Goal: Task Accomplishment & Management: Use online tool/utility

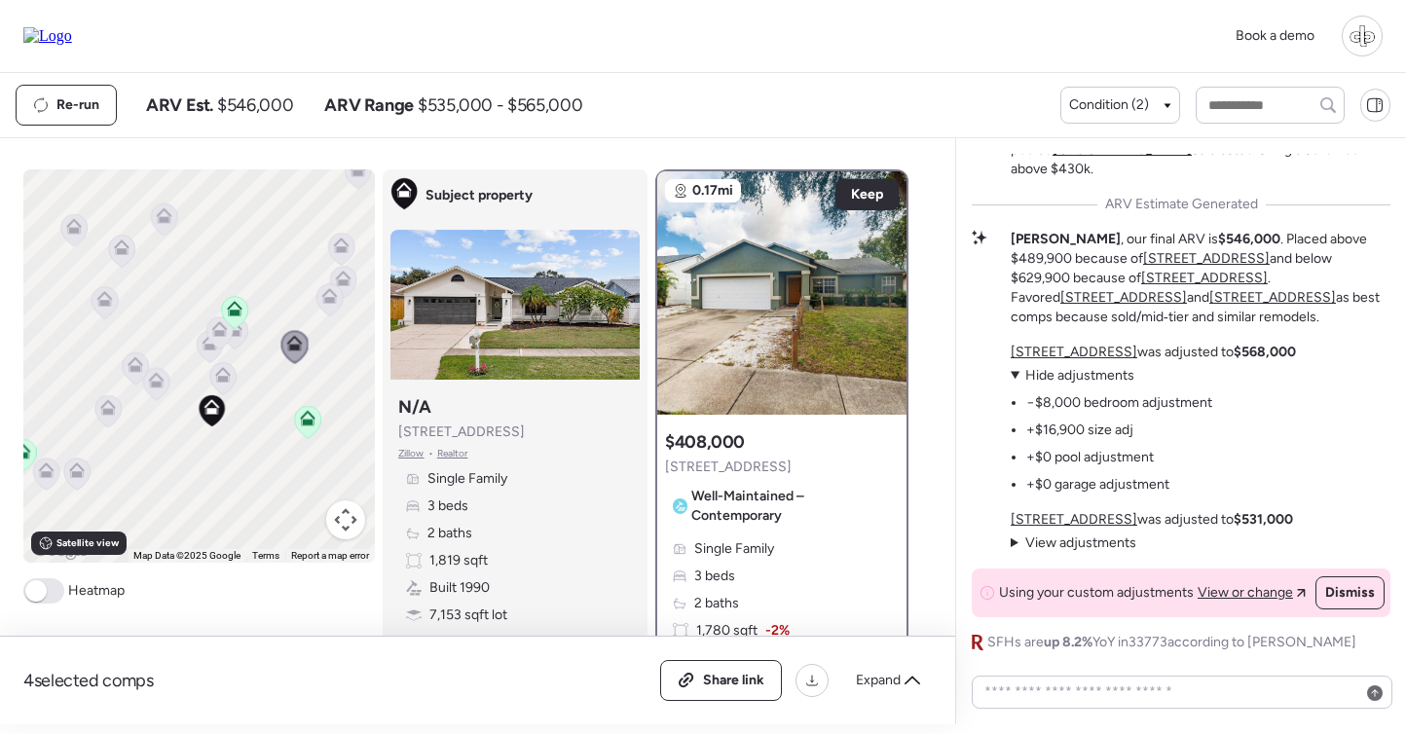
click at [223, 336] on icon at bounding box center [218, 333] width 13 height 6
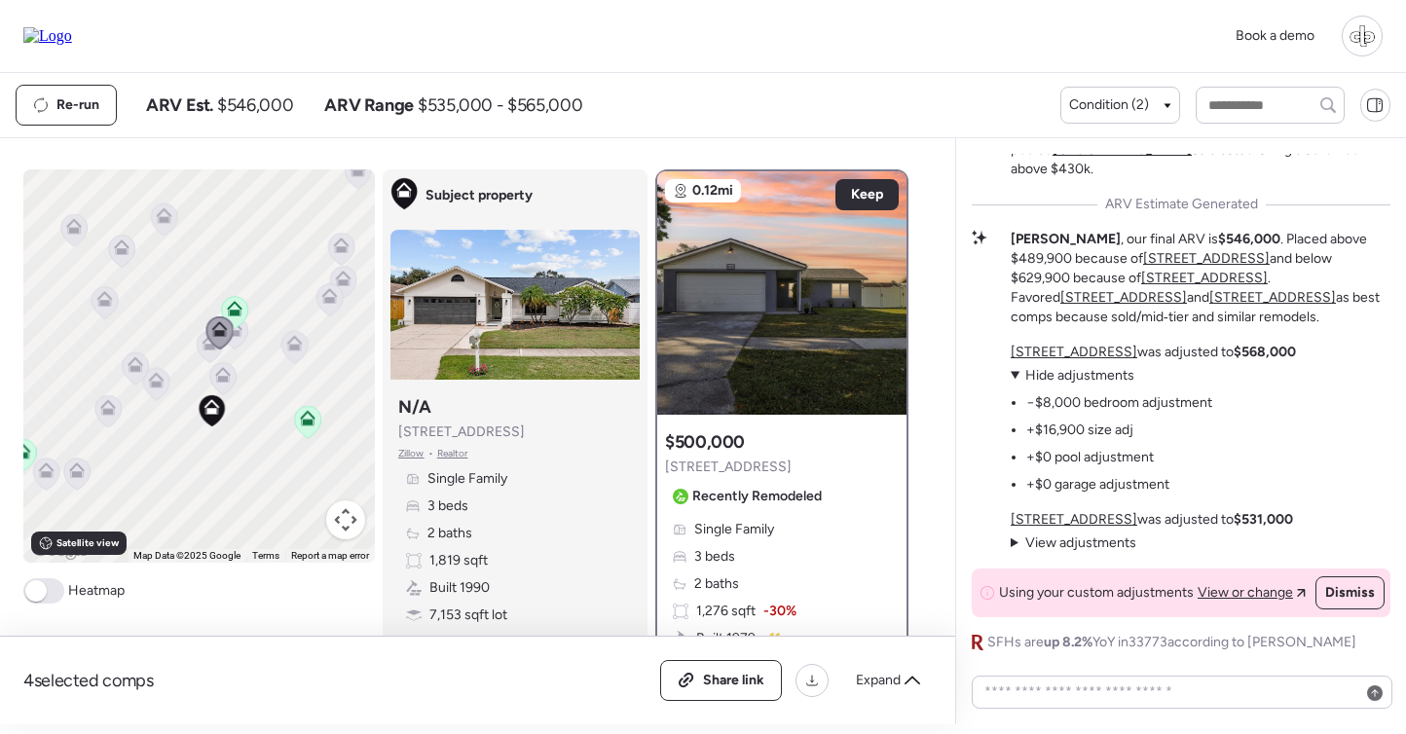
click at [207, 352] on div at bounding box center [219, 335] width 27 height 36
click at [223, 378] on icon at bounding box center [222, 379] width 13 height 6
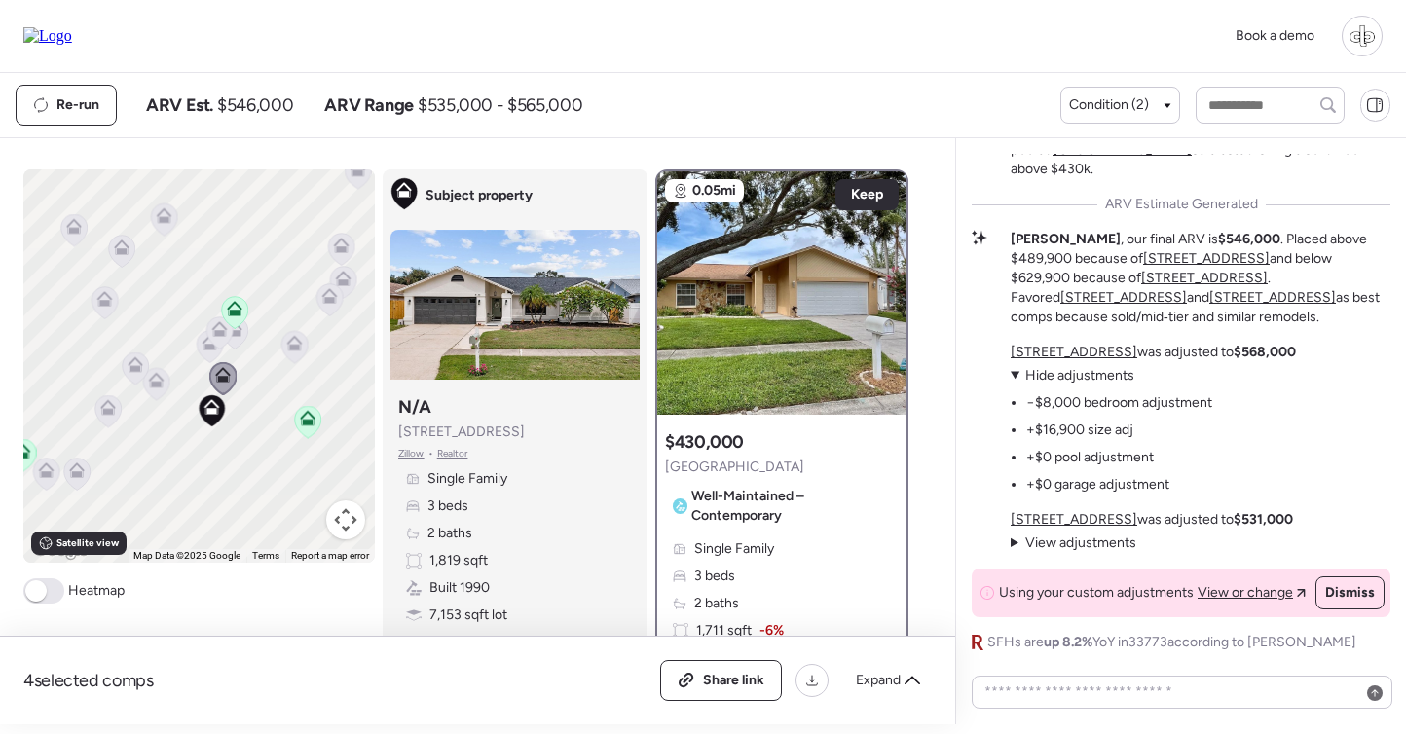
click at [191, 335] on div "To navigate, press the arrow keys. To activate drag with keyboard, press Alt + …" at bounding box center [199, 365] width 352 height 393
click at [201, 353] on icon at bounding box center [210, 347] width 26 height 32
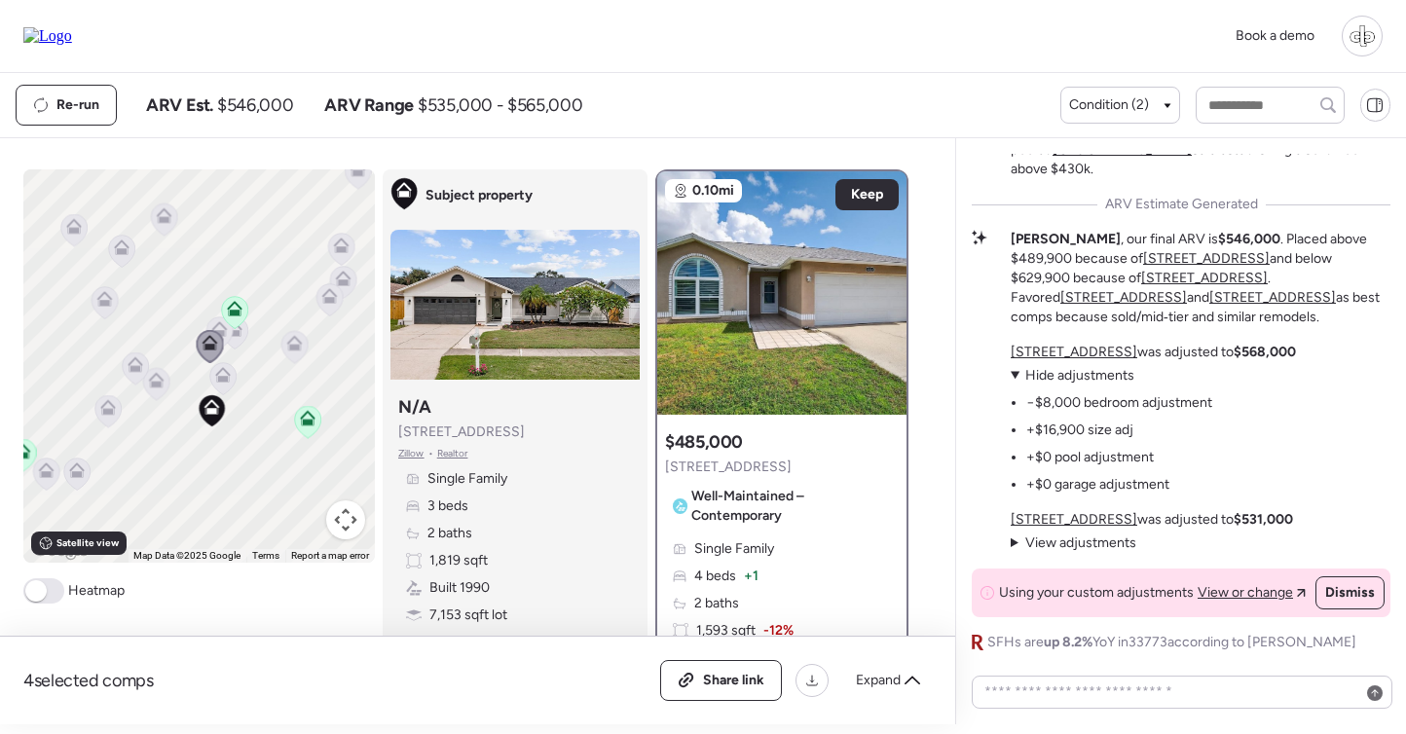
click at [305, 341] on icon at bounding box center [294, 347] width 26 height 32
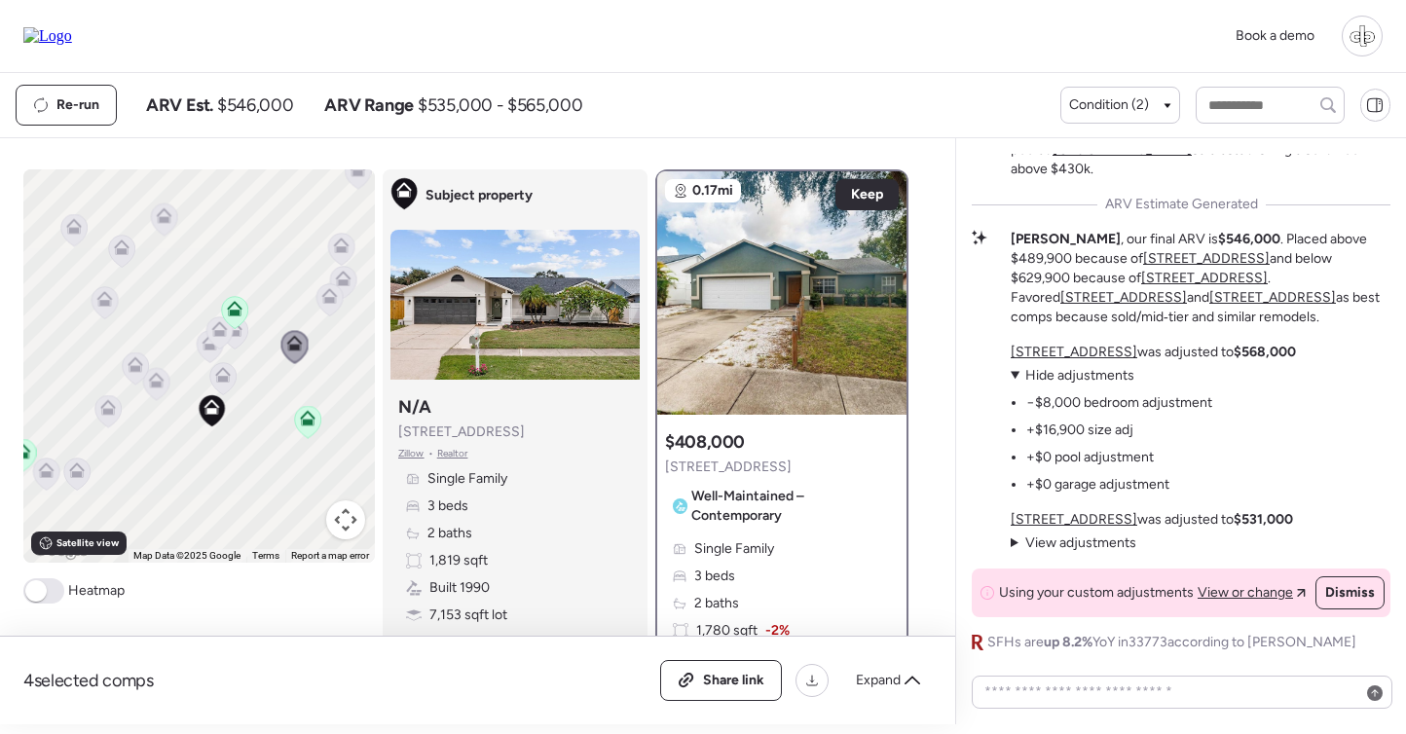
click at [326, 285] on icon at bounding box center [330, 300] width 26 height 32
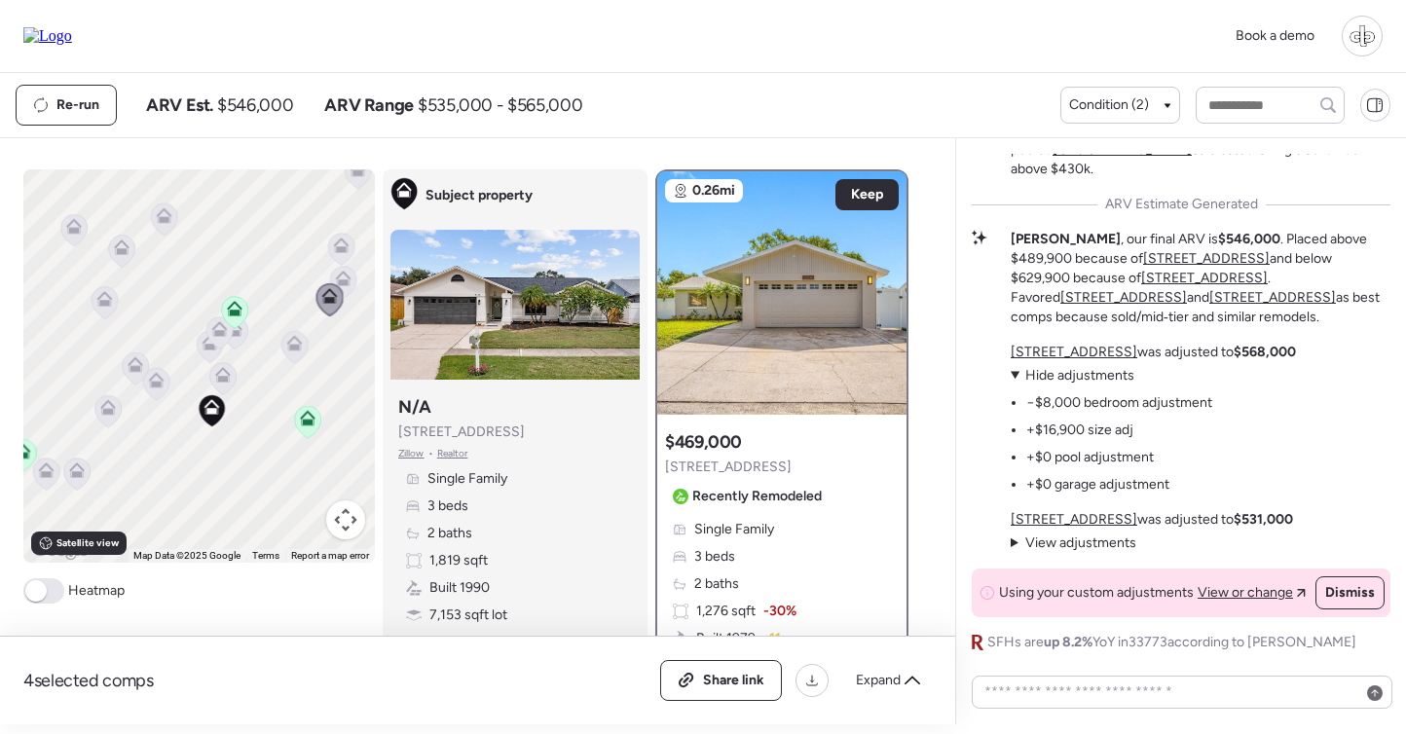
click at [352, 273] on icon at bounding box center [343, 283] width 26 height 32
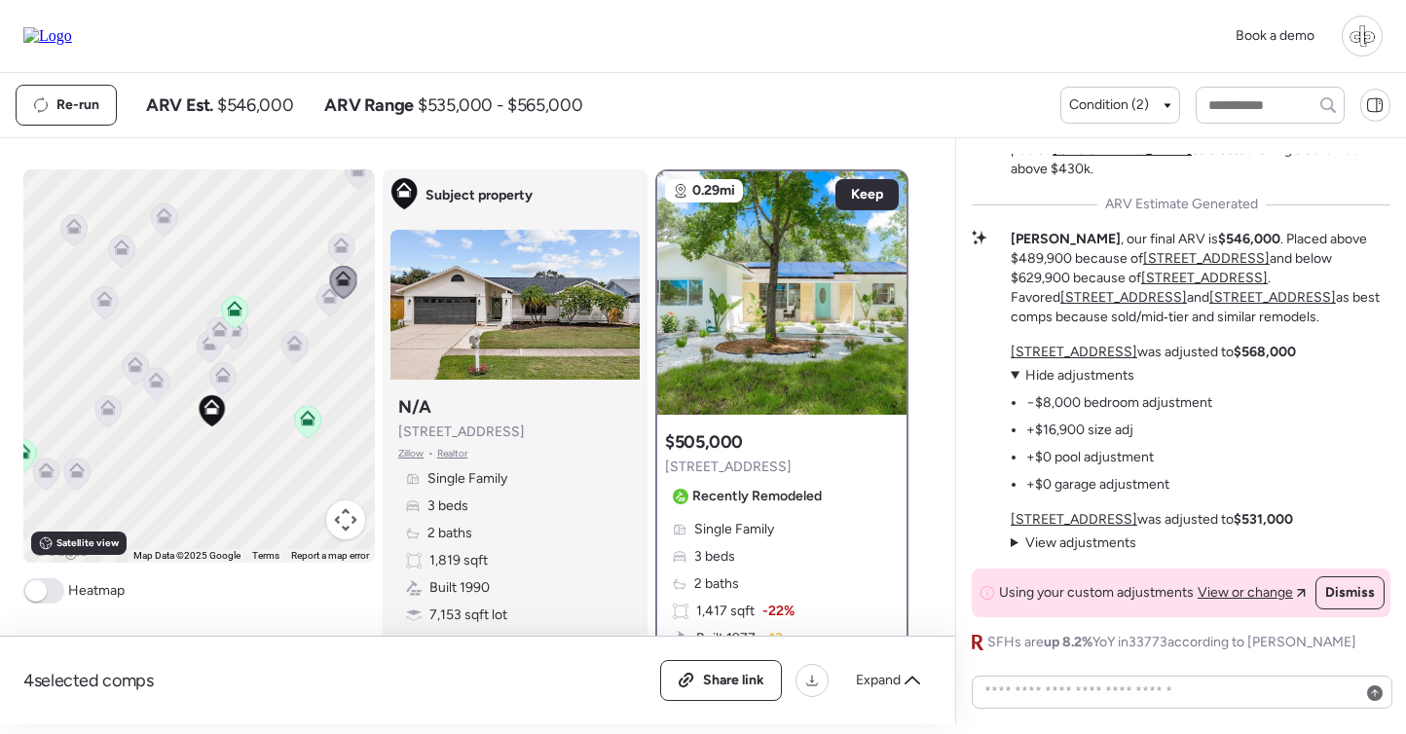
click at [345, 243] on icon at bounding box center [341, 246] width 16 height 16
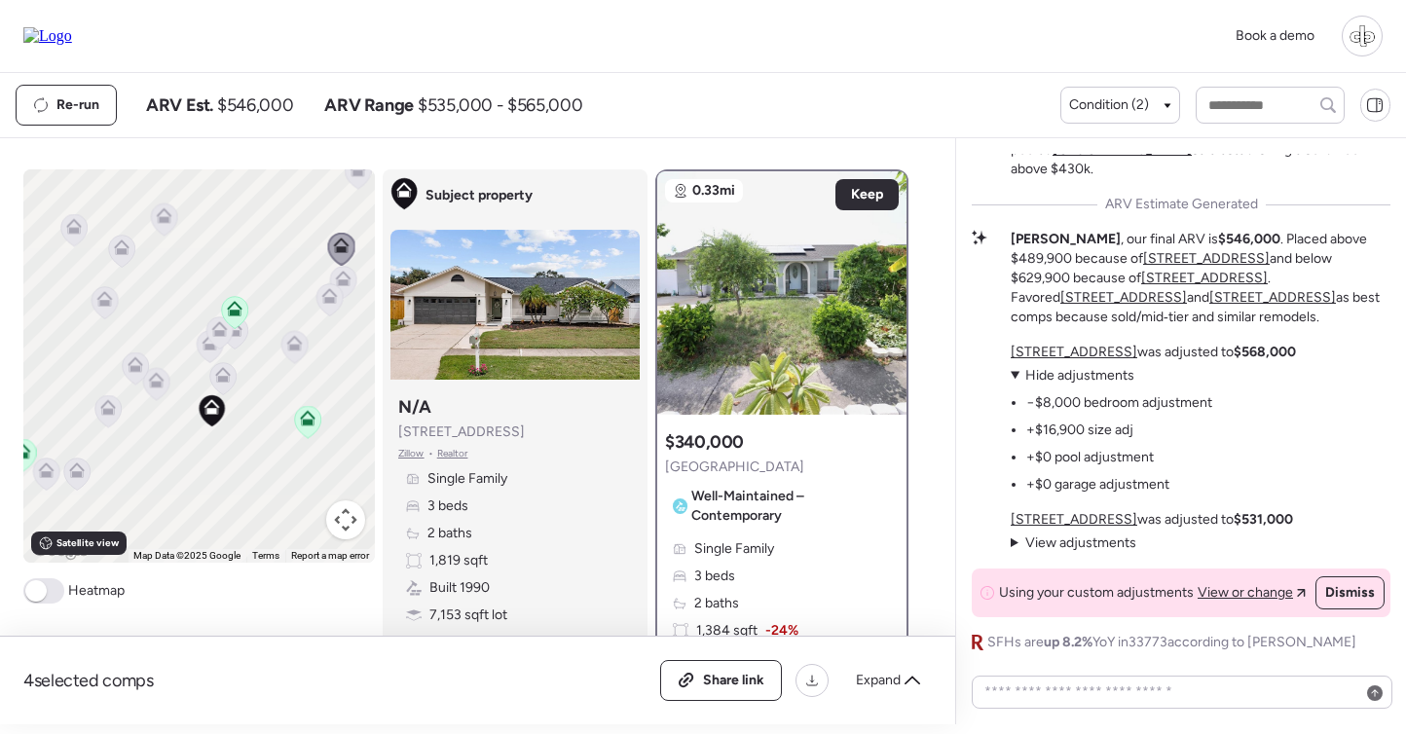
click at [345, 247] on icon at bounding box center [341, 246] width 16 height 16
click at [345, 274] on icon at bounding box center [343, 279] width 16 height 16
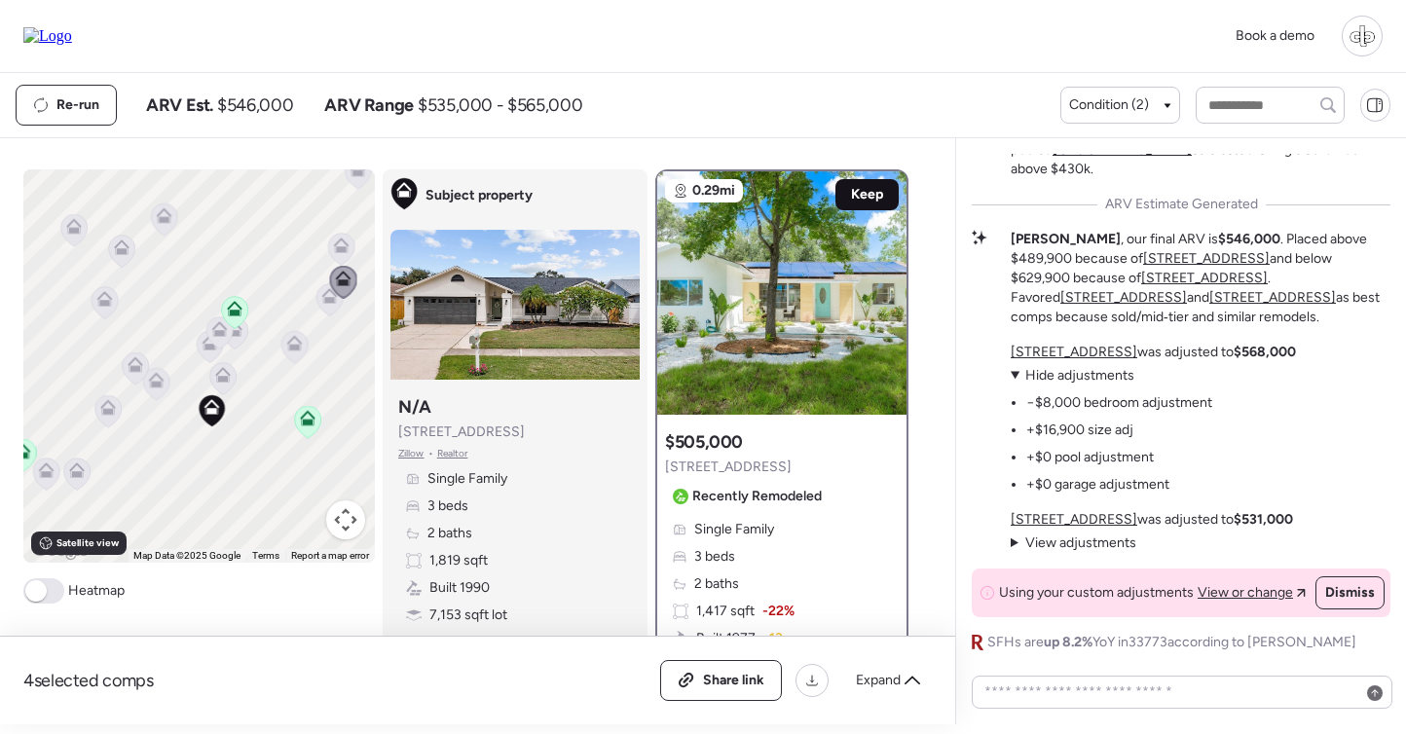
scroll to position [-1, 0]
click at [870, 202] on span "Keep" at bounding box center [867, 194] width 32 height 19
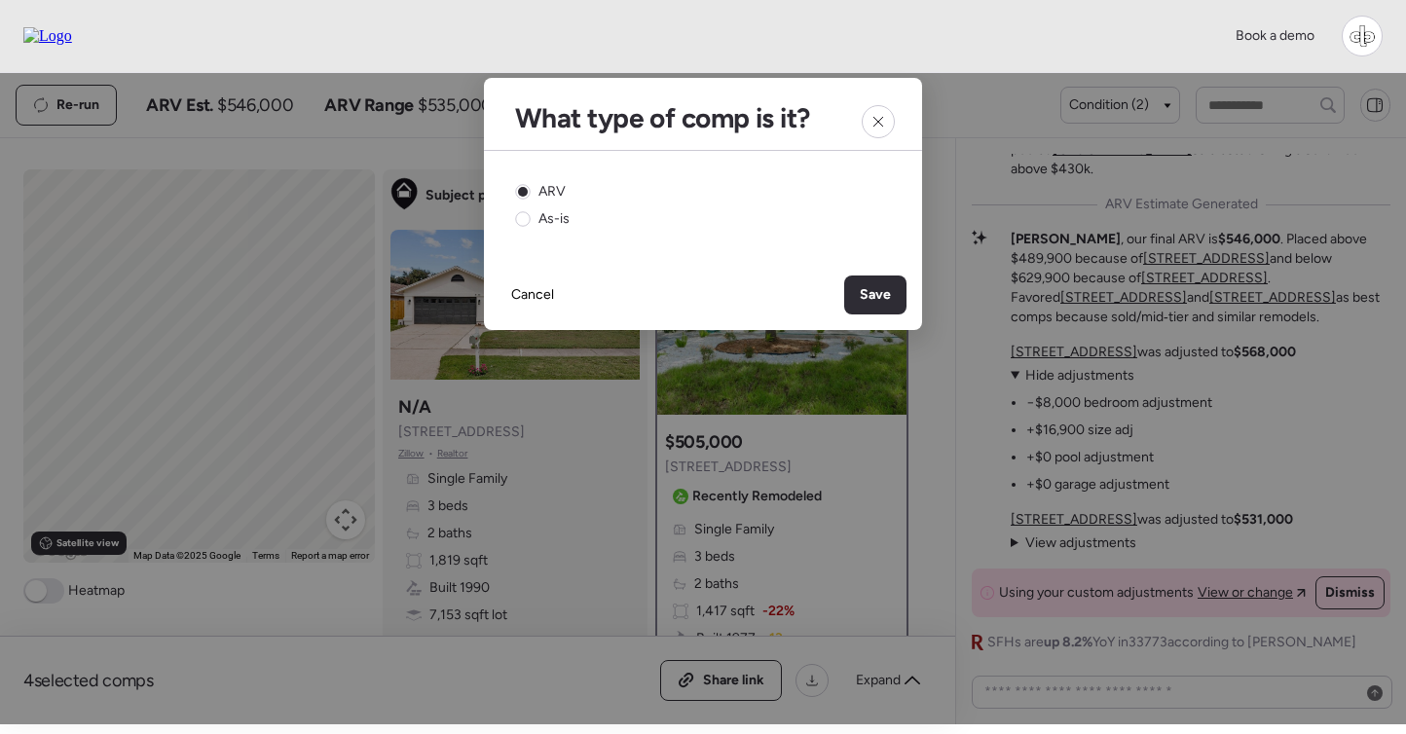
scroll to position [0, 0]
click at [891, 296] on div "Save" at bounding box center [875, 295] width 62 height 39
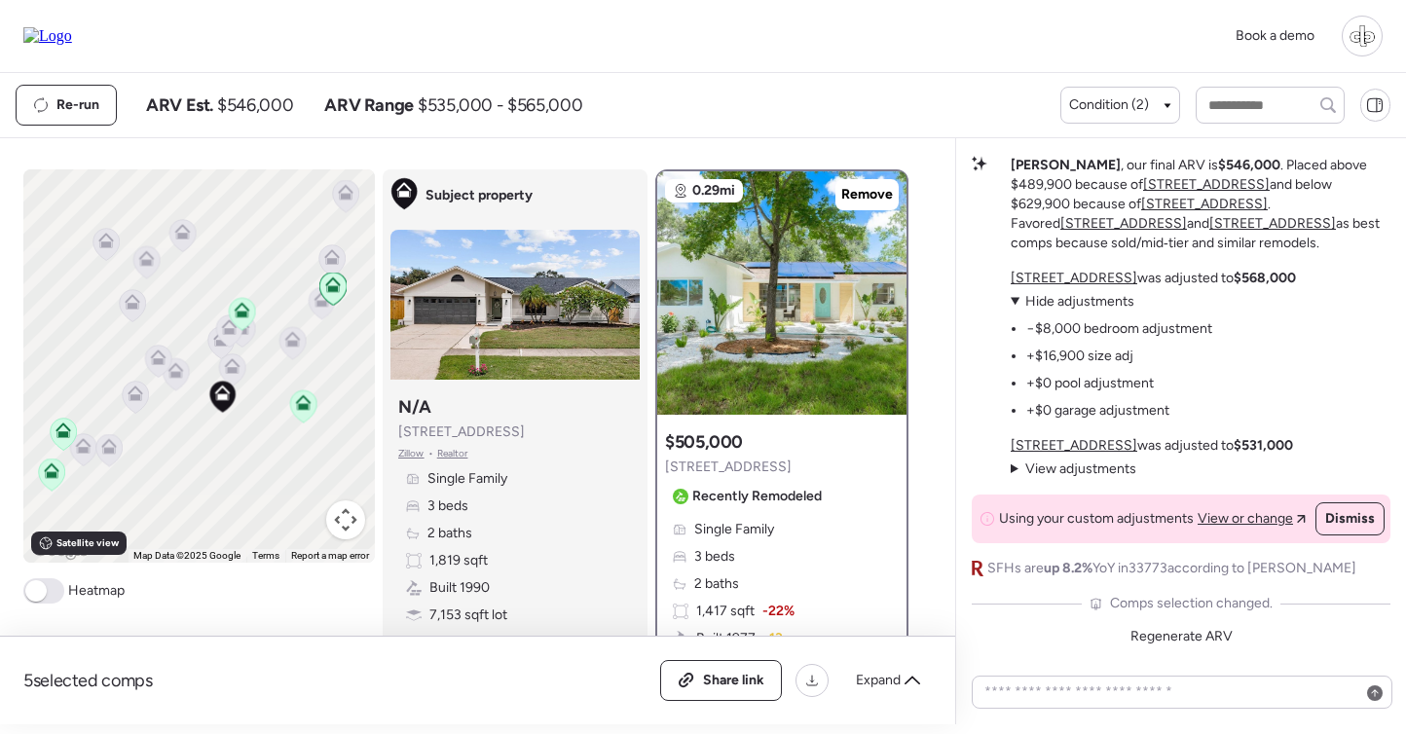
click at [326, 311] on icon at bounding box center [322, 303] width 26 height 32
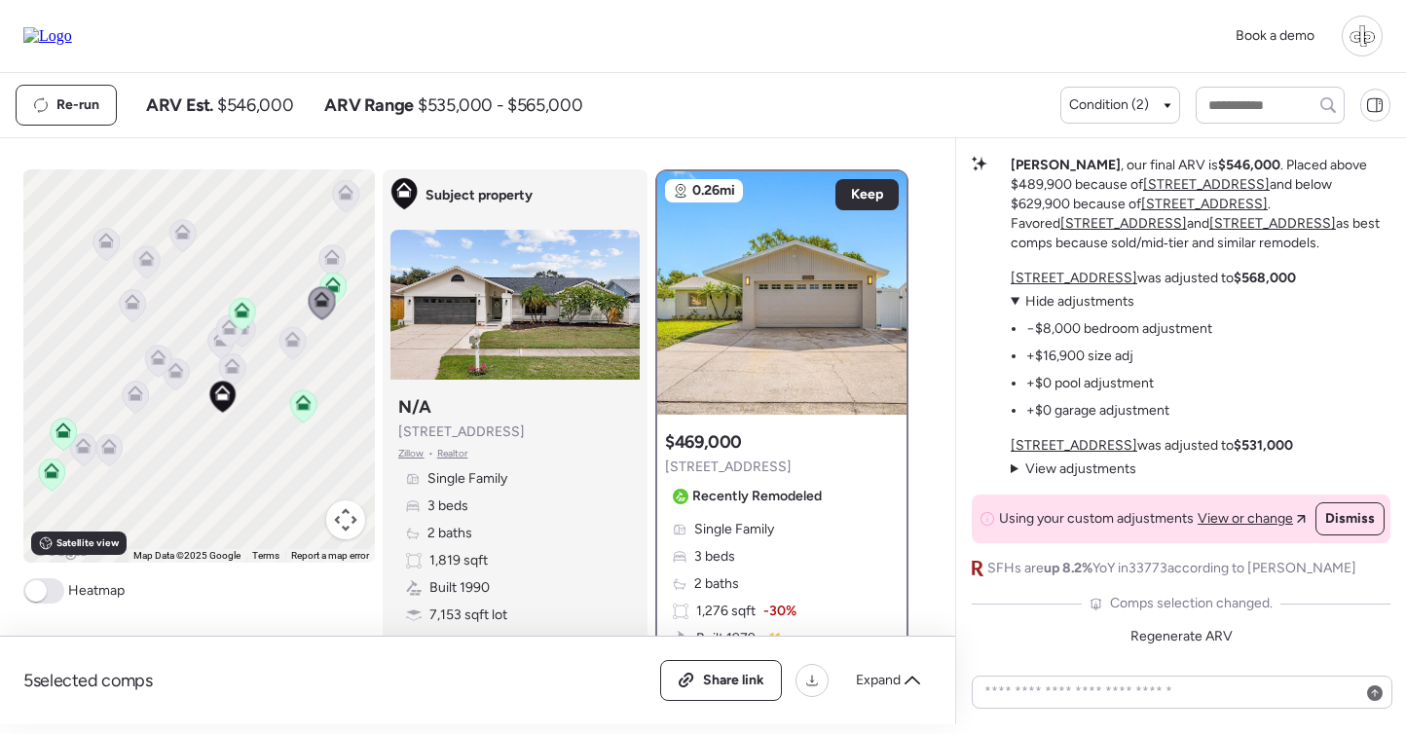
click at [331, 254] on icon at bounding box center [332, 257] width 16 height 16
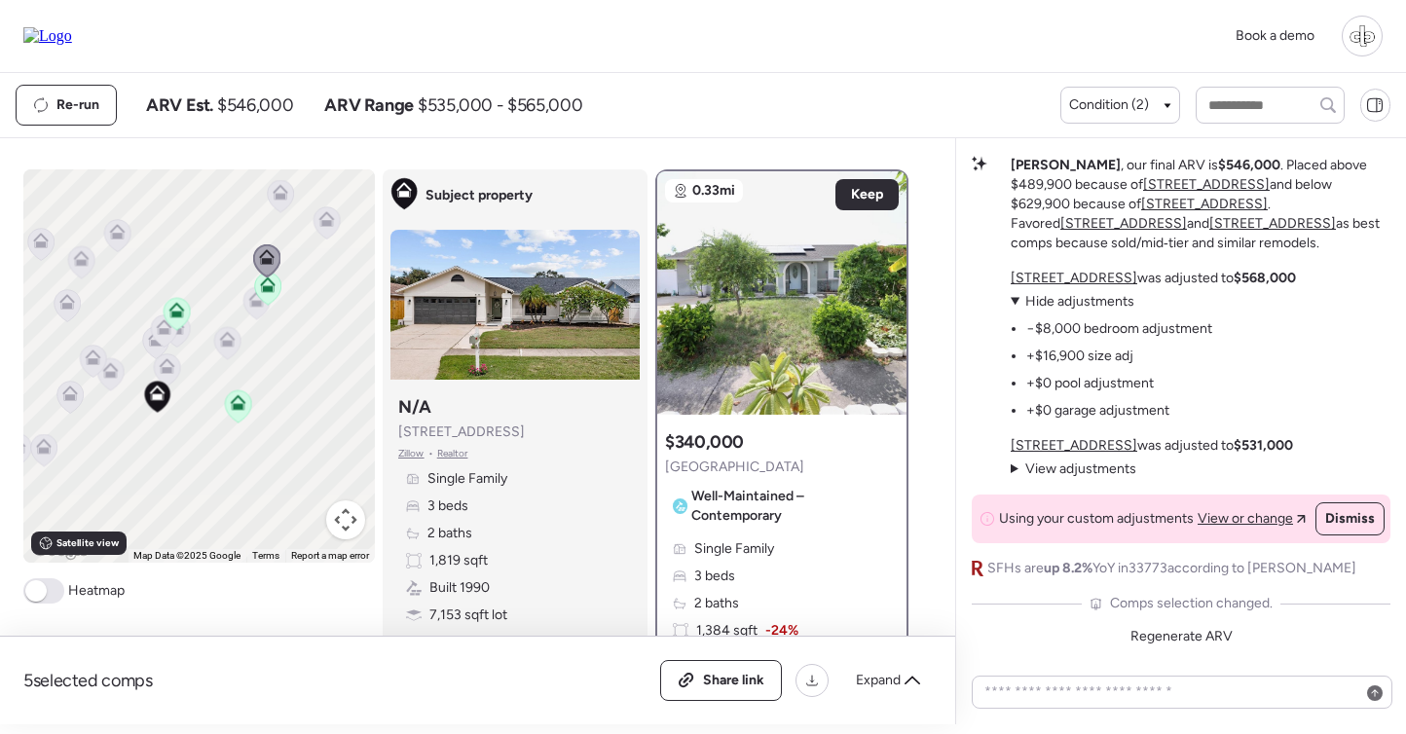
drag, startPoint x: 325, startPoint y: 268, endPoint x: 257, endPoint y: 268, distance: 68.2
click at [257, 268] on icon at bounding box center [266, 261] width 26 height 32
click at [154, 337] on icon at bounding box center [163, 332] width 26 height 32
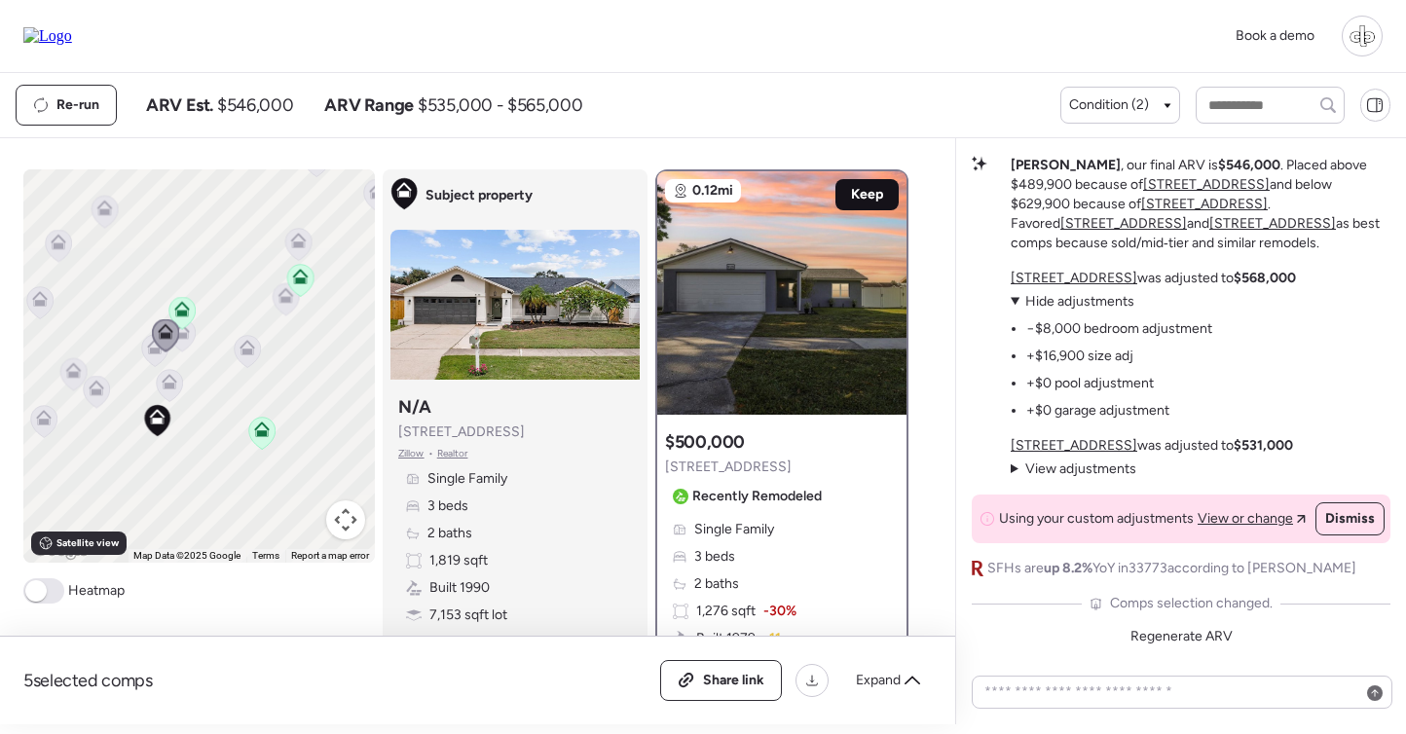
click at [886, 193] on div "Keep" at bounding box center [867, 194] width 63 height 31
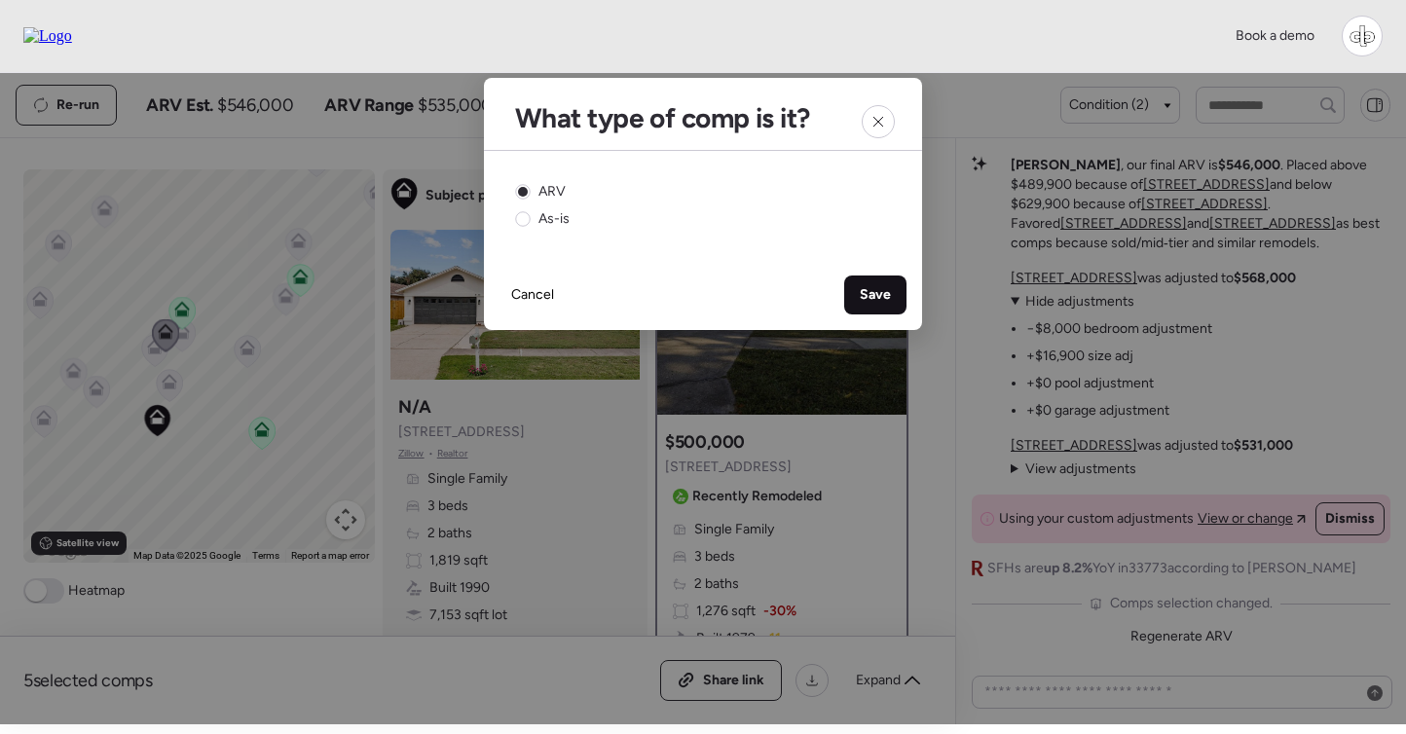
click at [866, 312] on div "Save" at bounding box center [875, 295] width 62 height 39
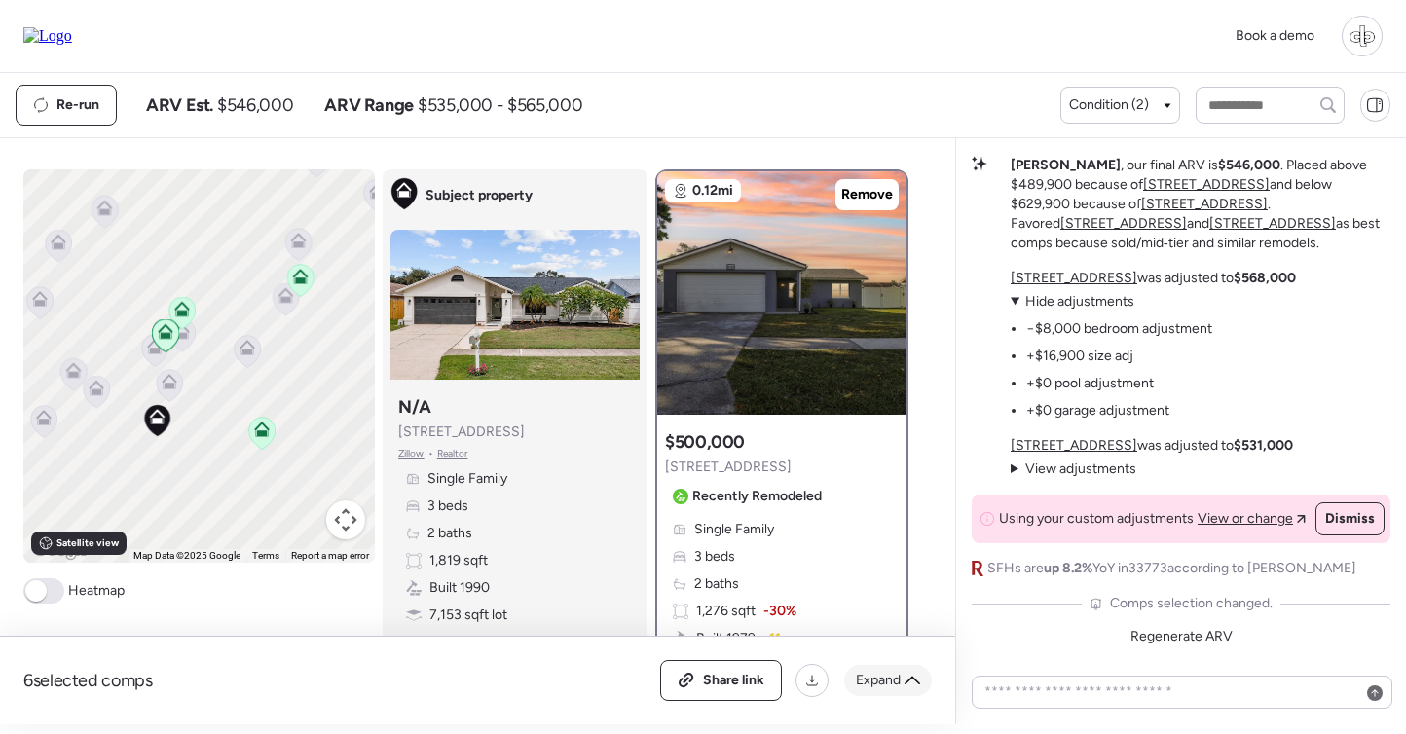
click at [872, 694] on div "Expand" at bounding box center [888, 680] width 88 height 31
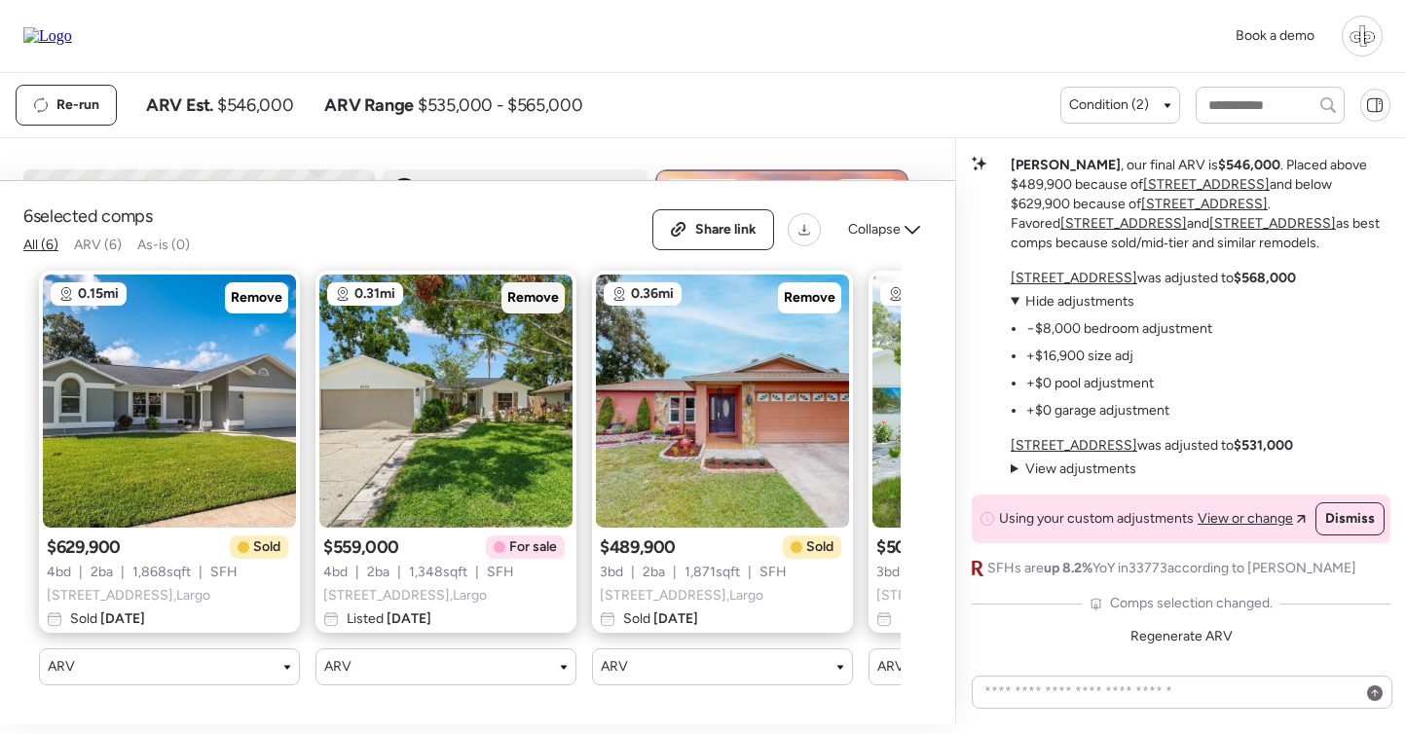
click at [515, 296] on span "Remove" at bounding box center [533, 297] width 52 height 19
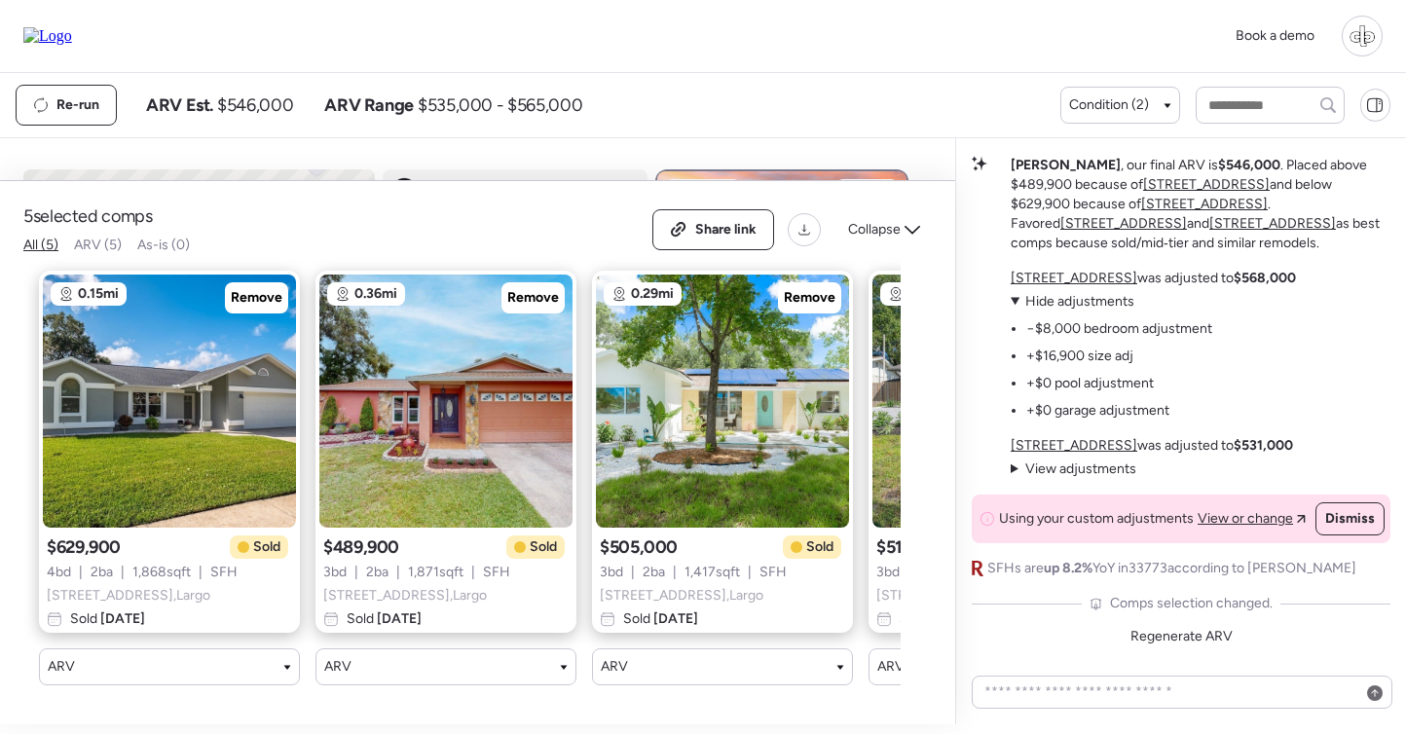
scroll to position [0, 240]
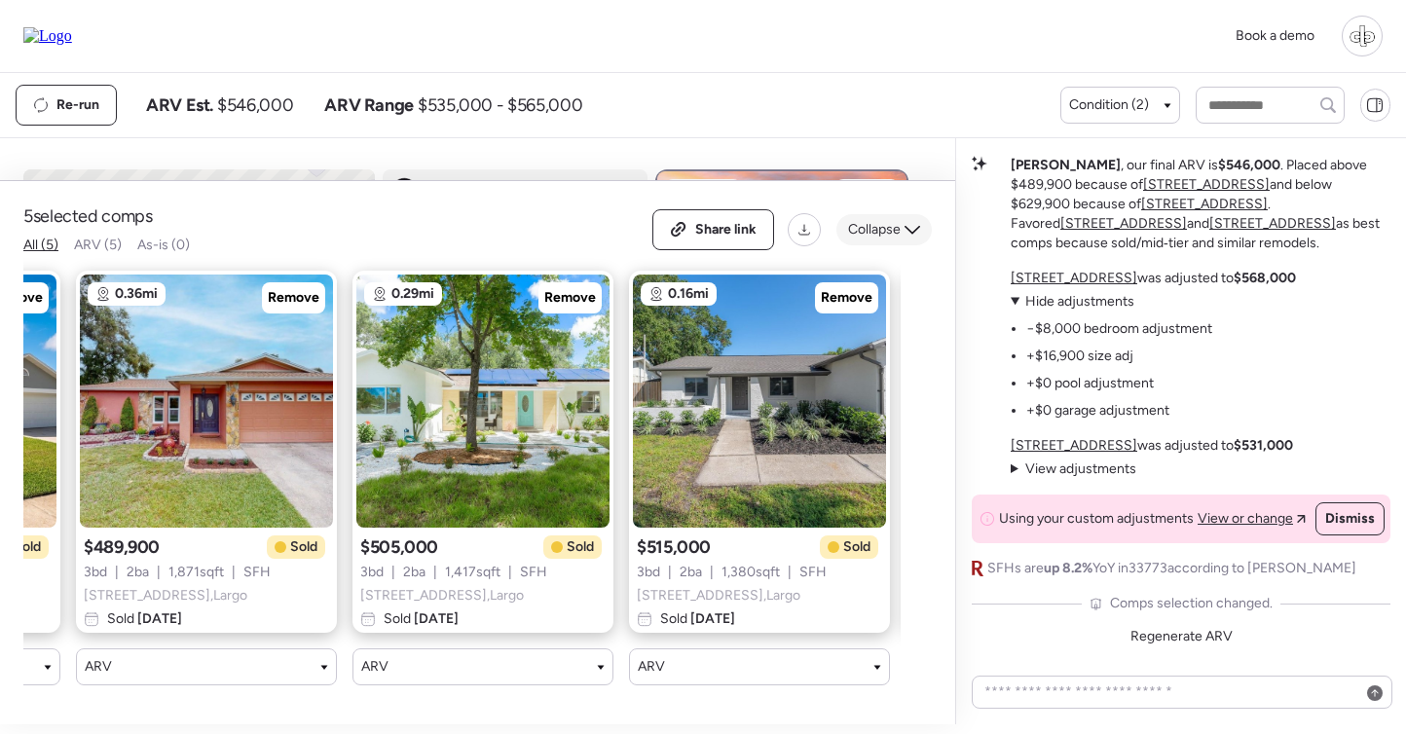
click at [889, 230] on span "Collapse" at bounding box center [874, 229] width 53 height 19
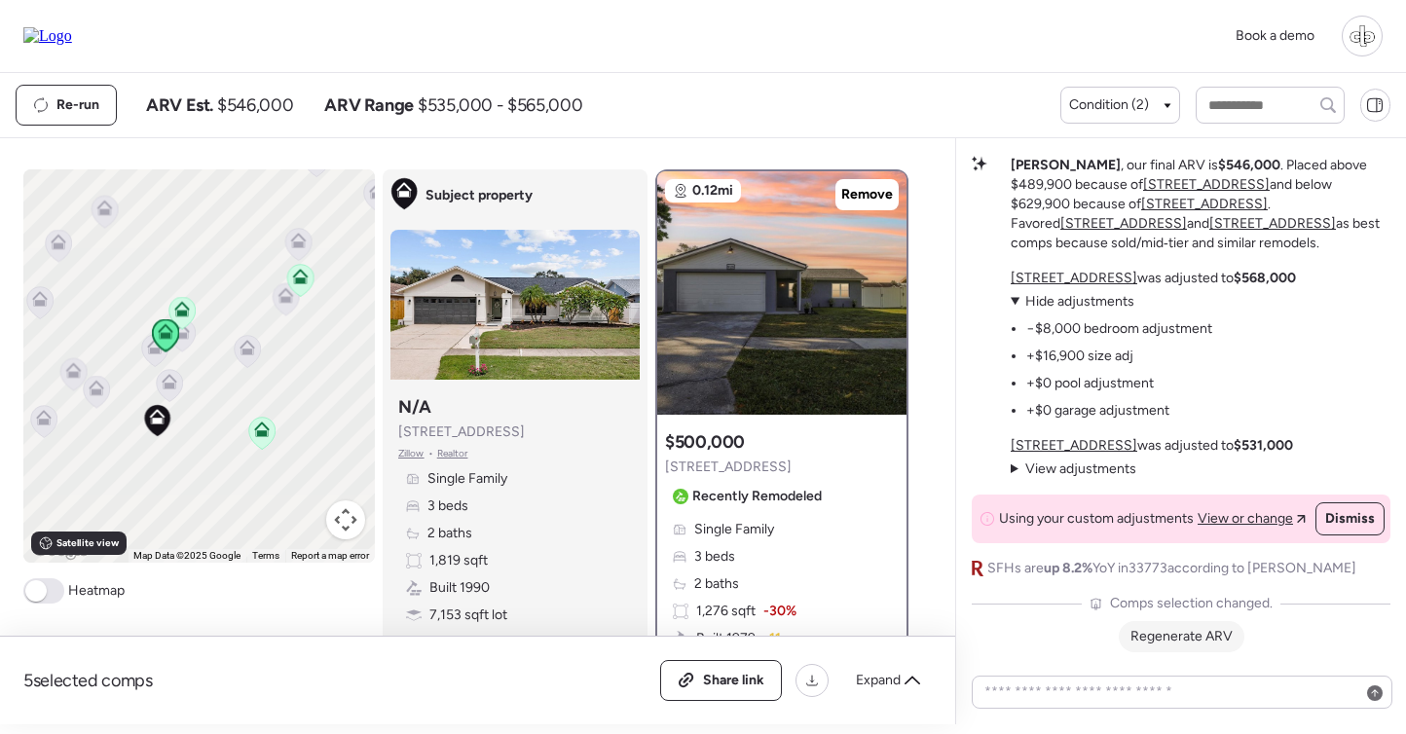
click at [1165, 630] on span "Regenerate ARV" at bounding box center [1182, 636] width 102 height 17
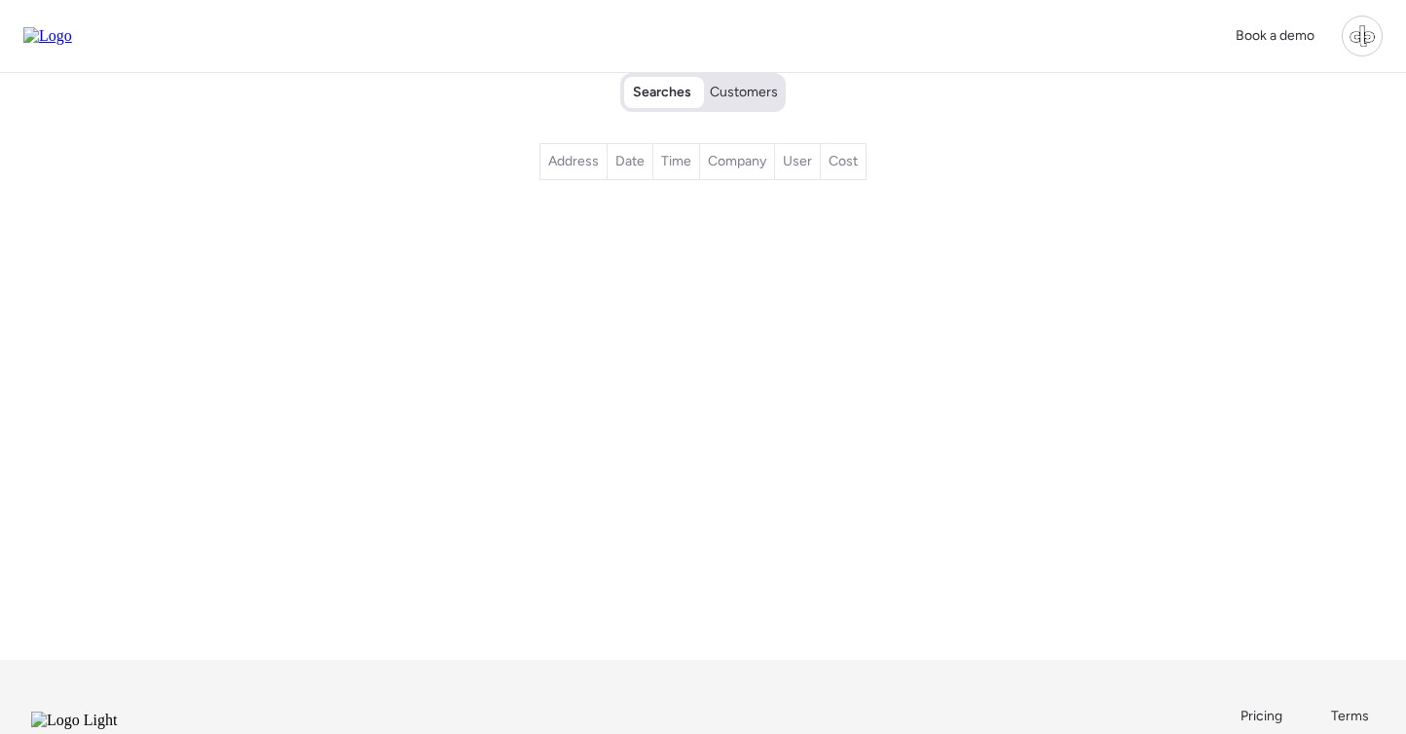
click at [742, 93] on span "Customers" at bounding box center [744, 92] width 68 height 19
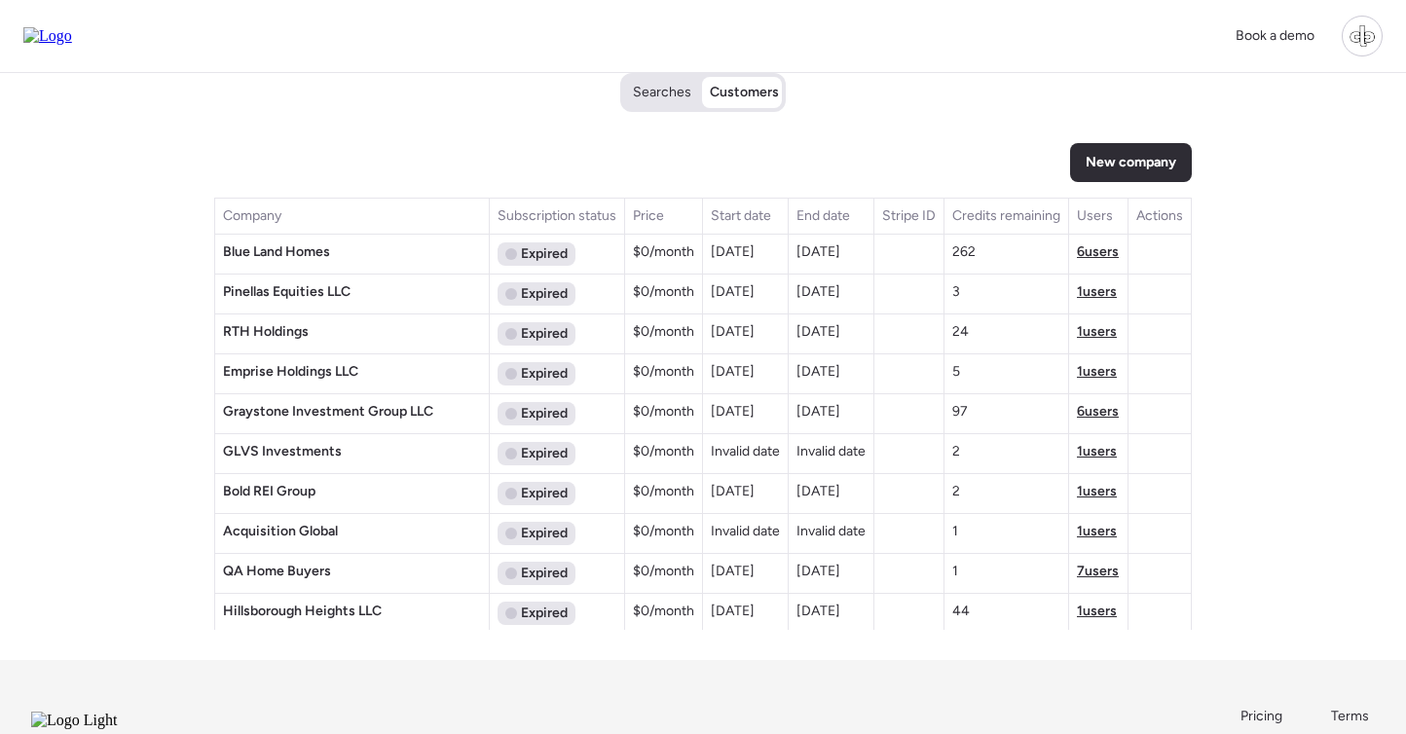
click at [1089, 256] on span "6 users" at bounding box center [1098, 252] width 42 height 17
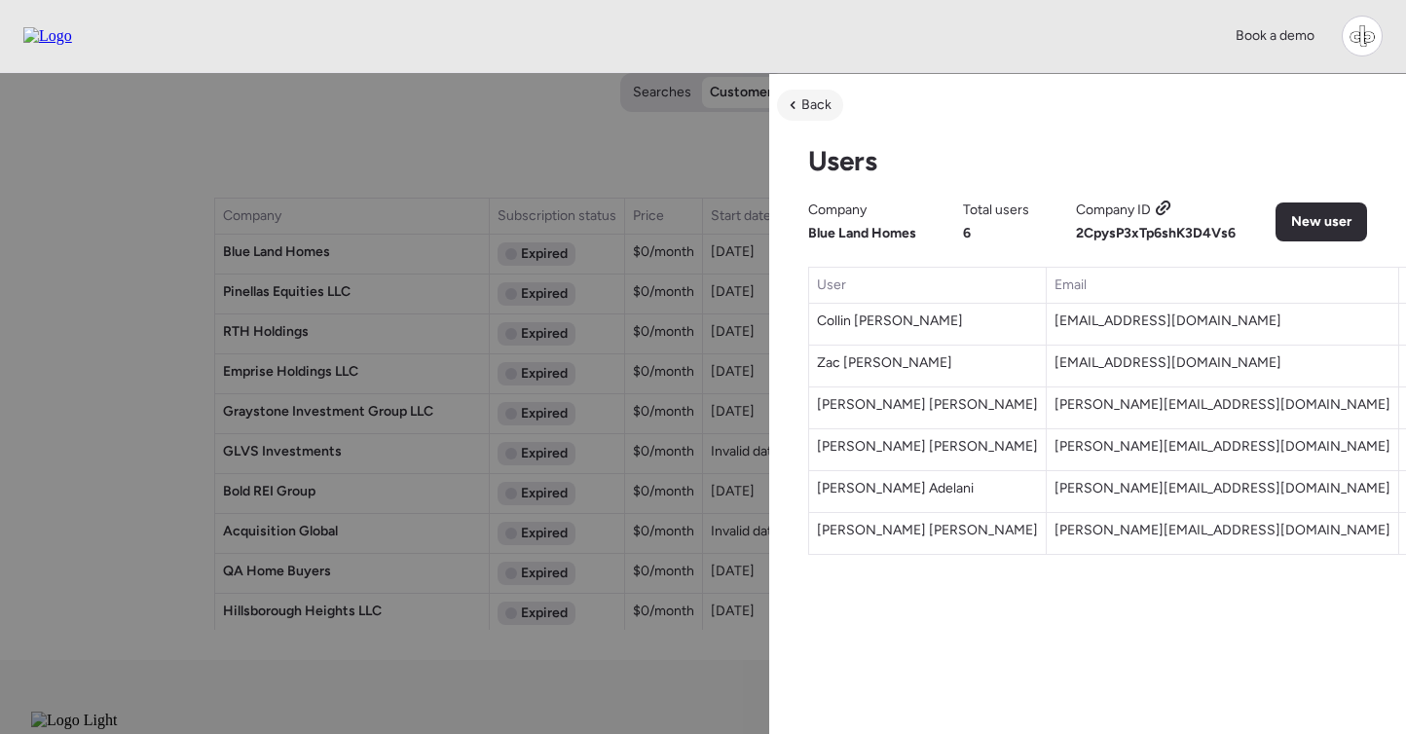
click at [809, 107] on span "Back" at bounding box center [817, 104] width 30 height 19
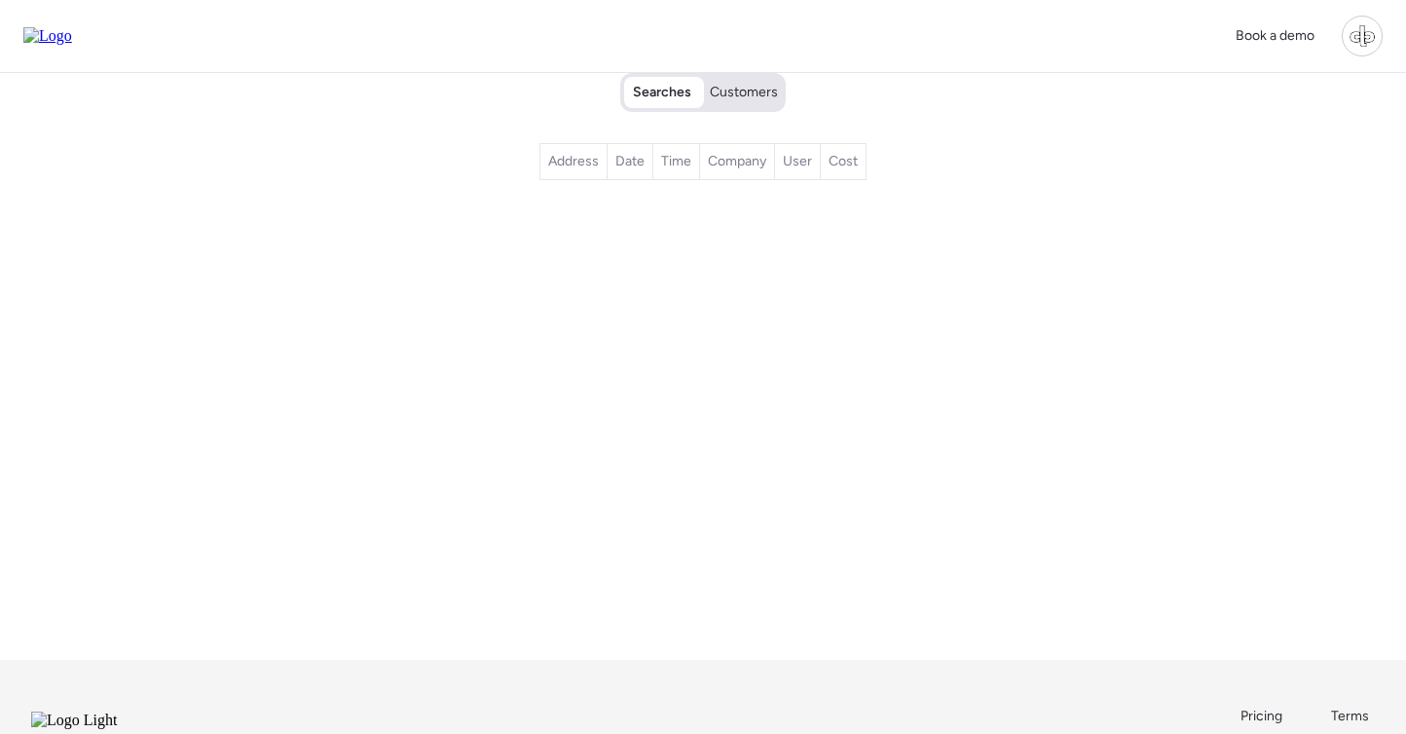
click at [737, 102] on span "Customers" at bounding box center [744, 92] width 68 height 19
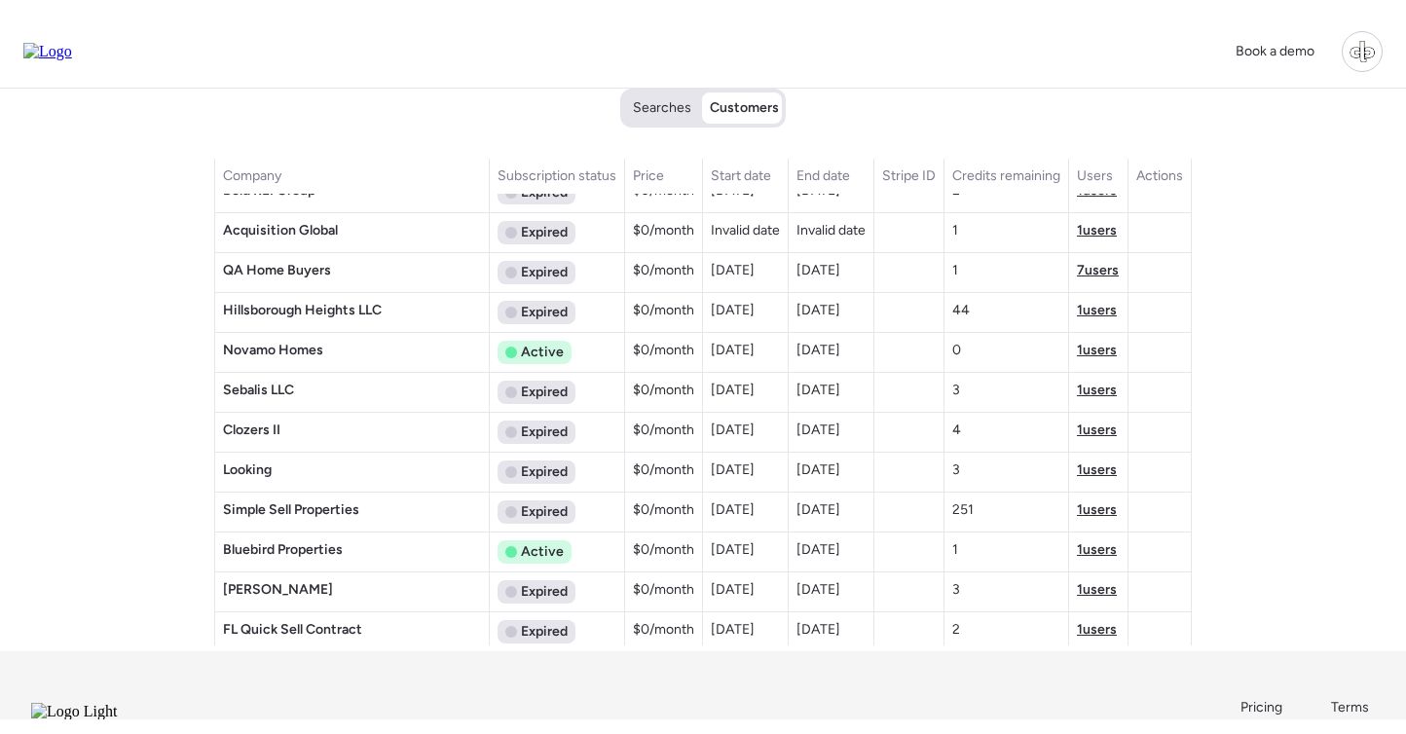
scroll to position [2302, 0]
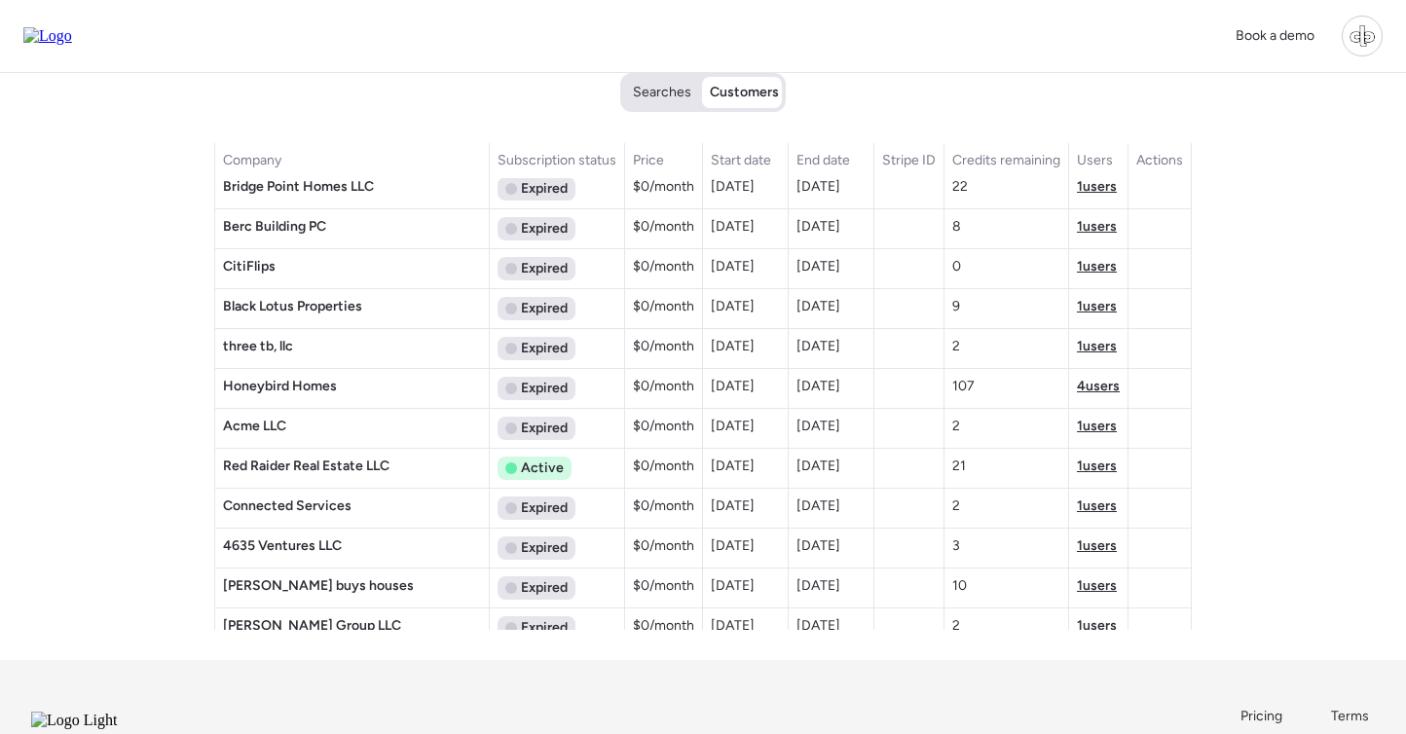
click at [1090, 385] on span "4 users" at bounding box center [1098, 386] width 43 height 17
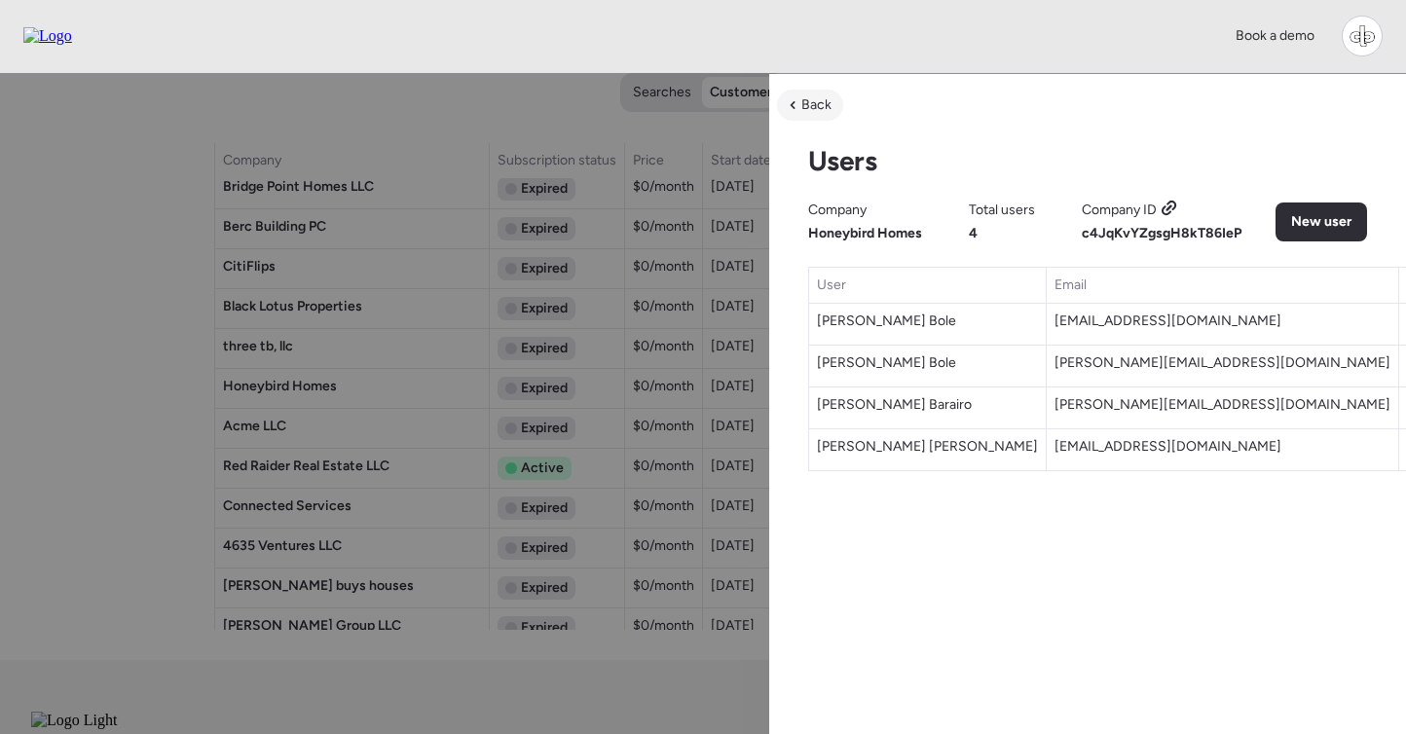
click at [807, 103] on span "Back" at bounding box center [817, 104] width 30 height 19
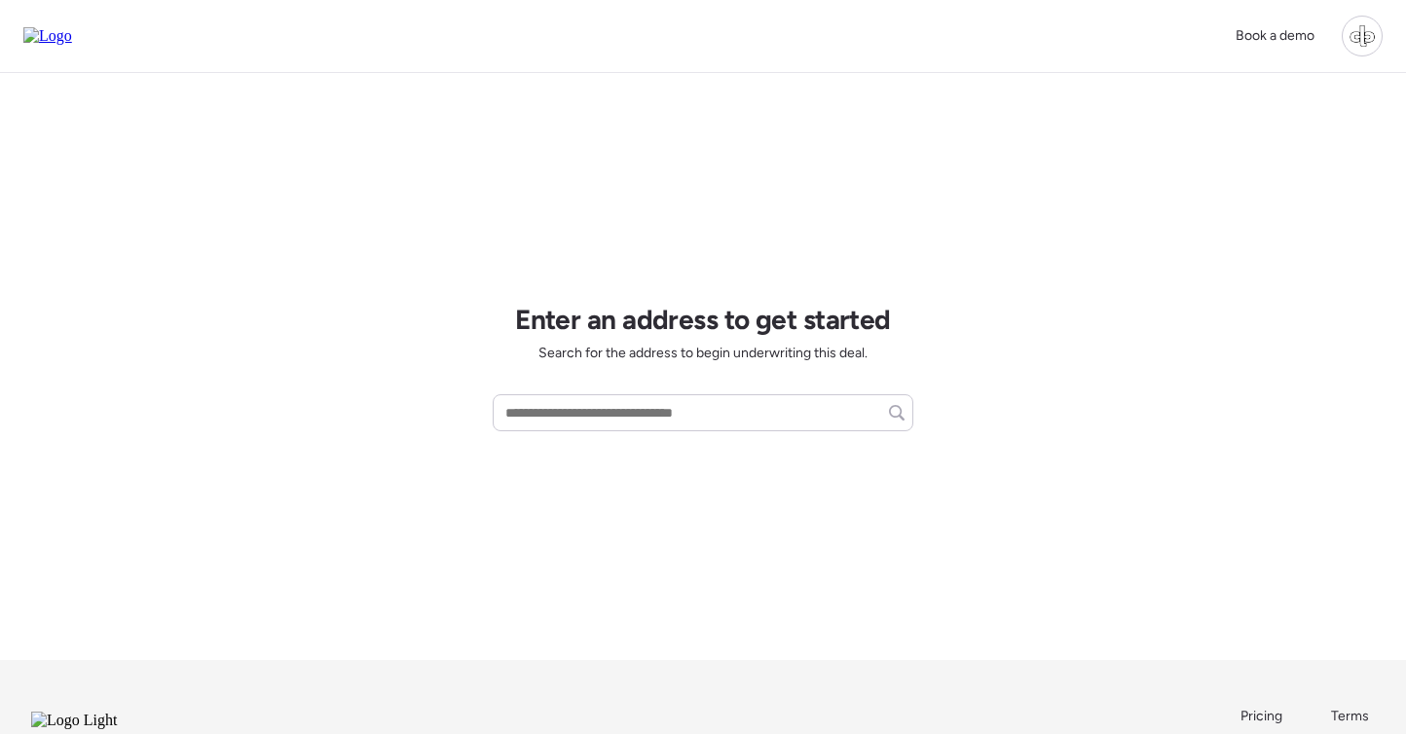
click at [1358, 48] on div at bounding box center [1362, 36] width 41 height 41
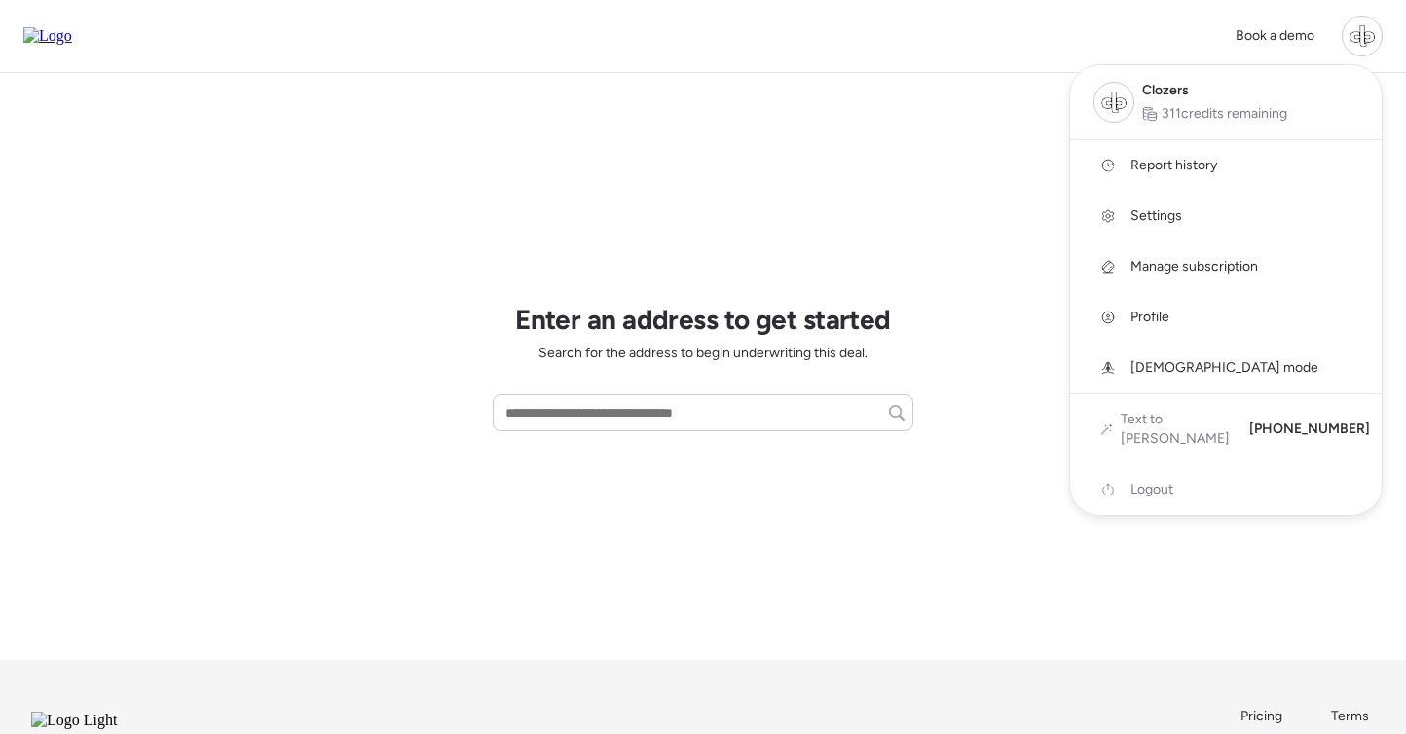
click at [1363, 601] on div at bounding box center [703, 312] width 1406 height 734
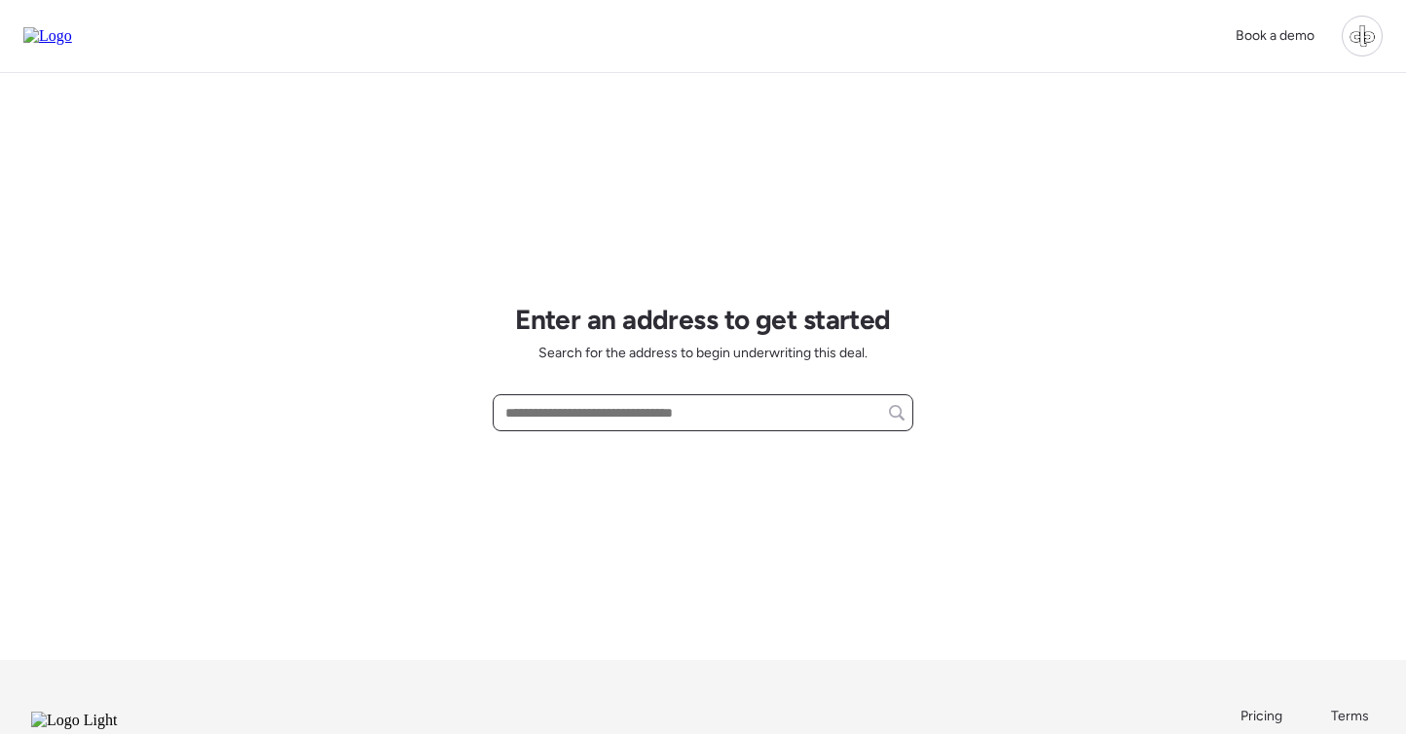
click at [695, 419] on input "text" at bounding box center [703, 412] width 403 height 27
paste input "**********"
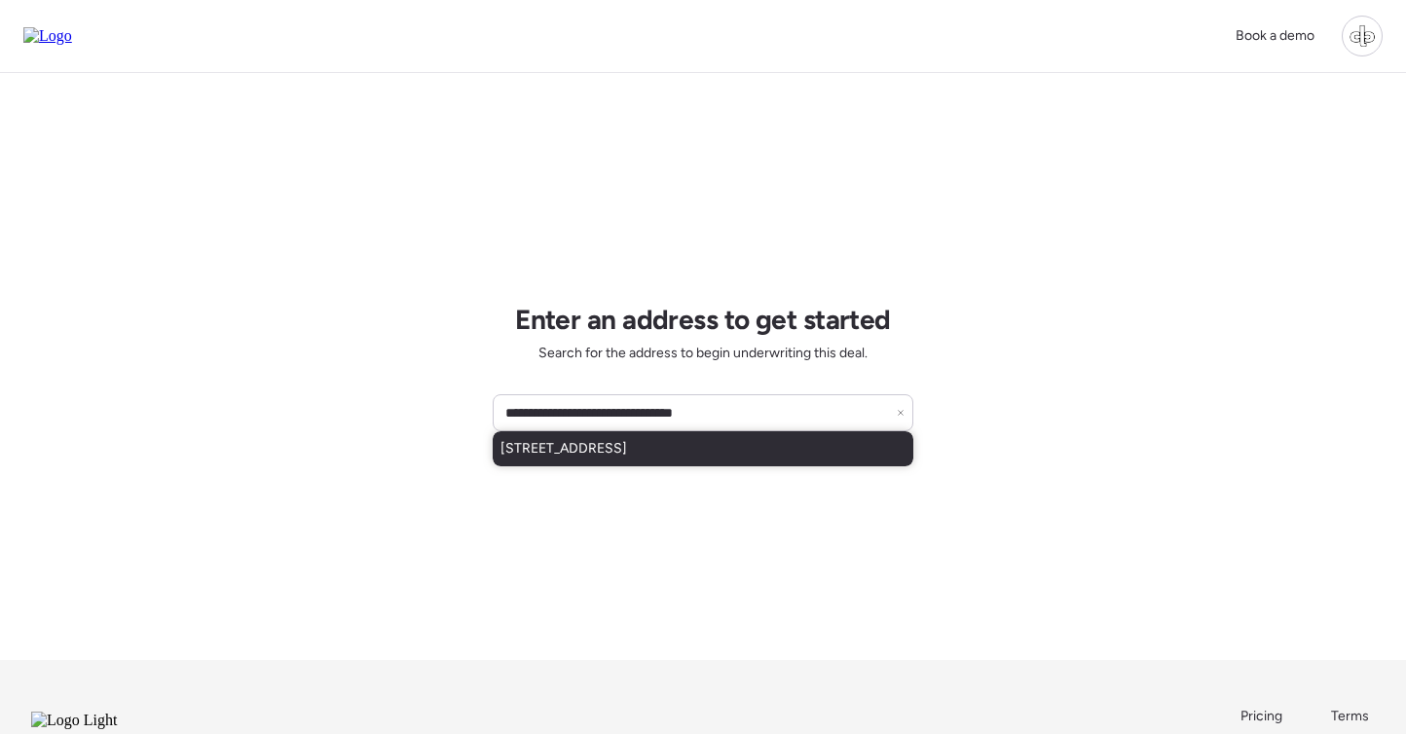
click at [627, 443] on span "[STREET_ADDRESS]" at bounding box center [564, 448] width 127 height 19
type input "**********"
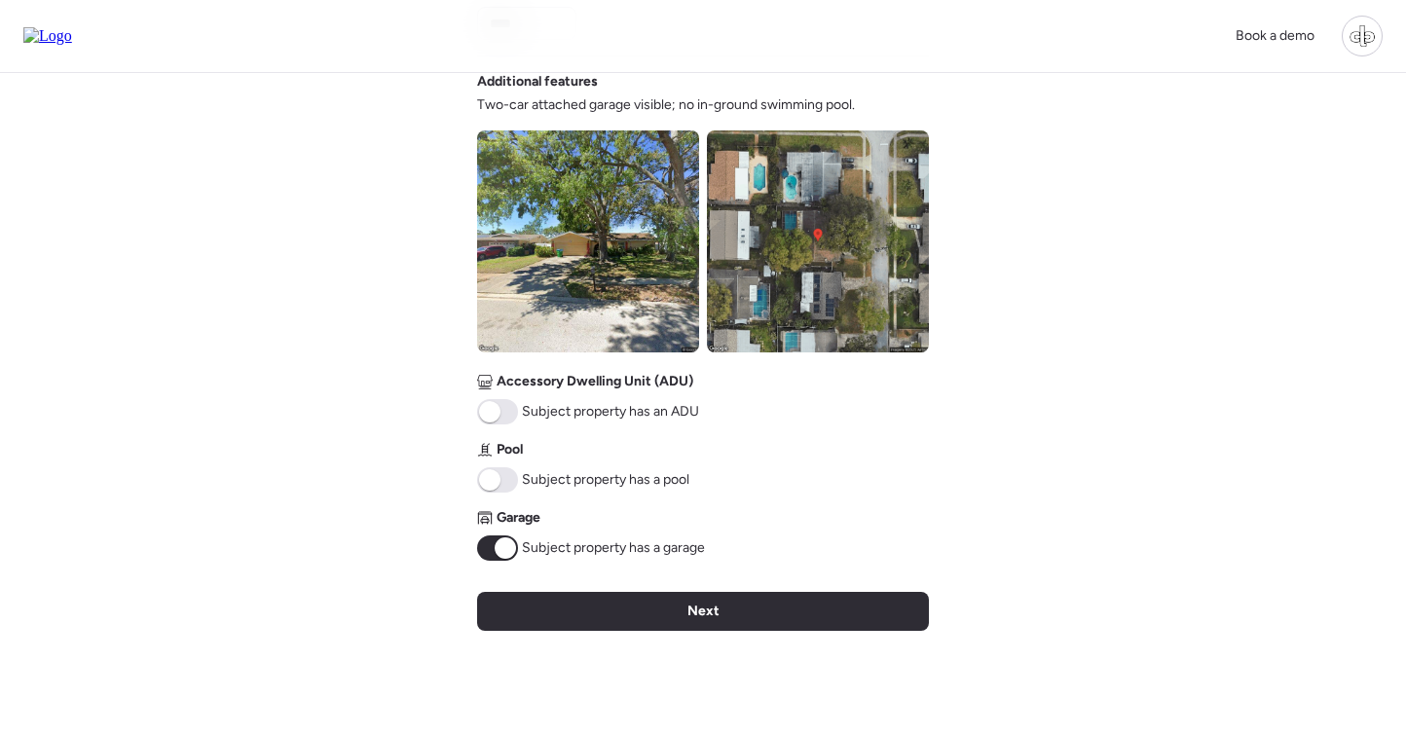
scroll to position [796, 0]
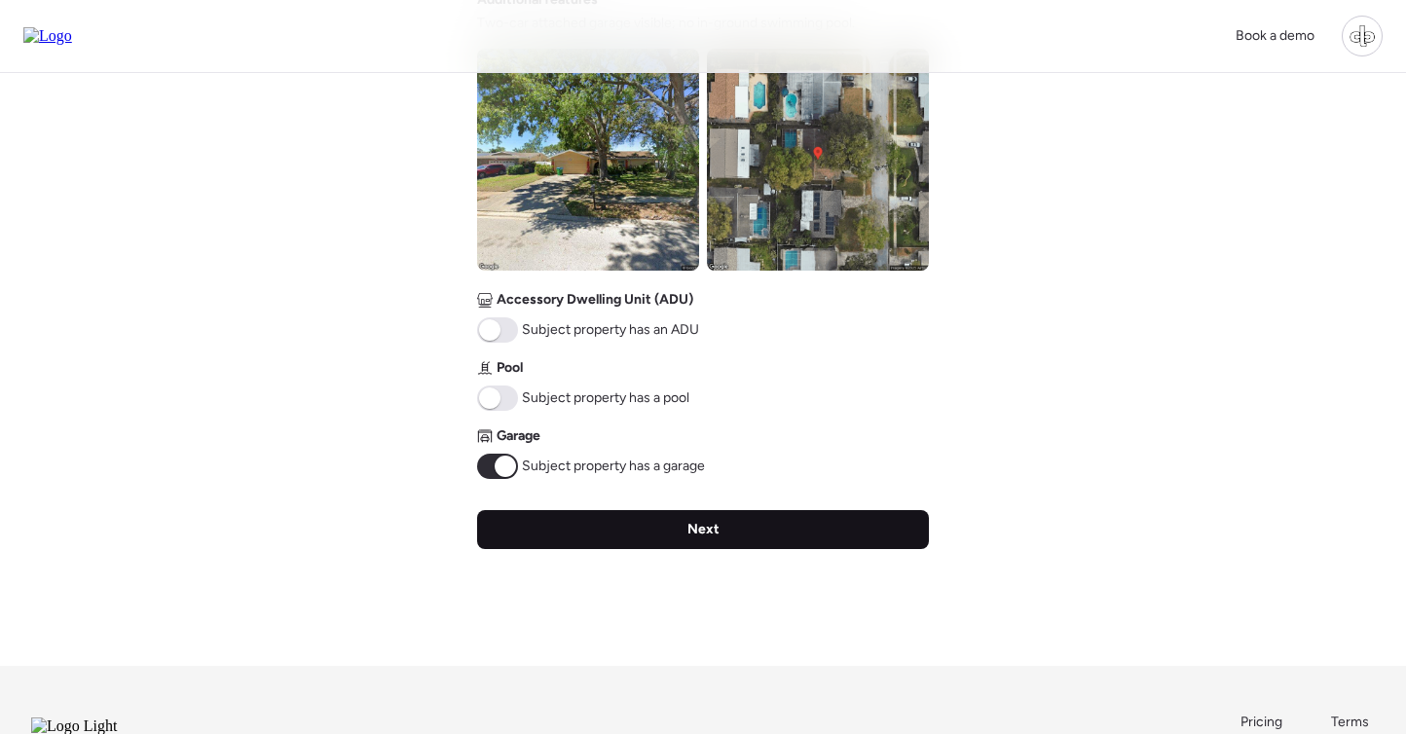
click at [709, 529] on span "Next" at bounding box center [704, 529] width 32 height 19
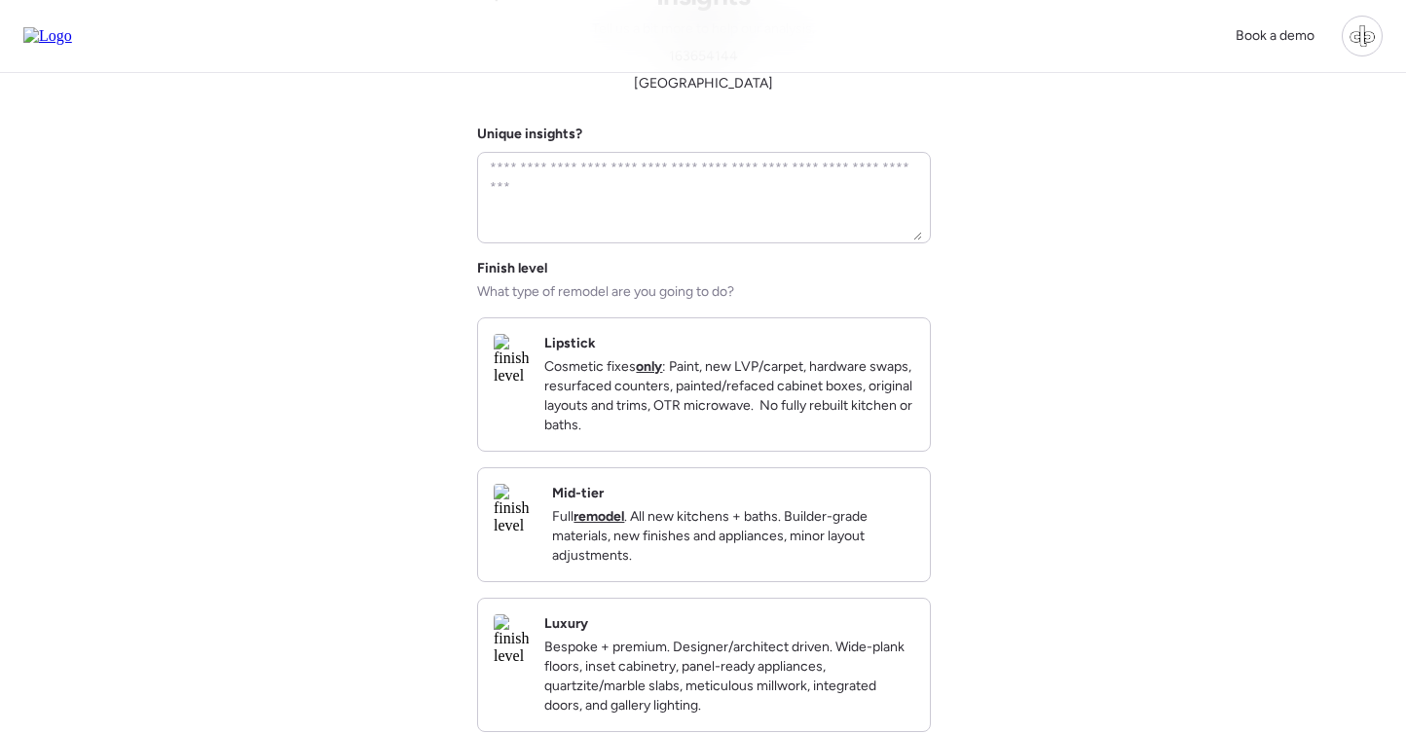
scroll to position [0, 0]
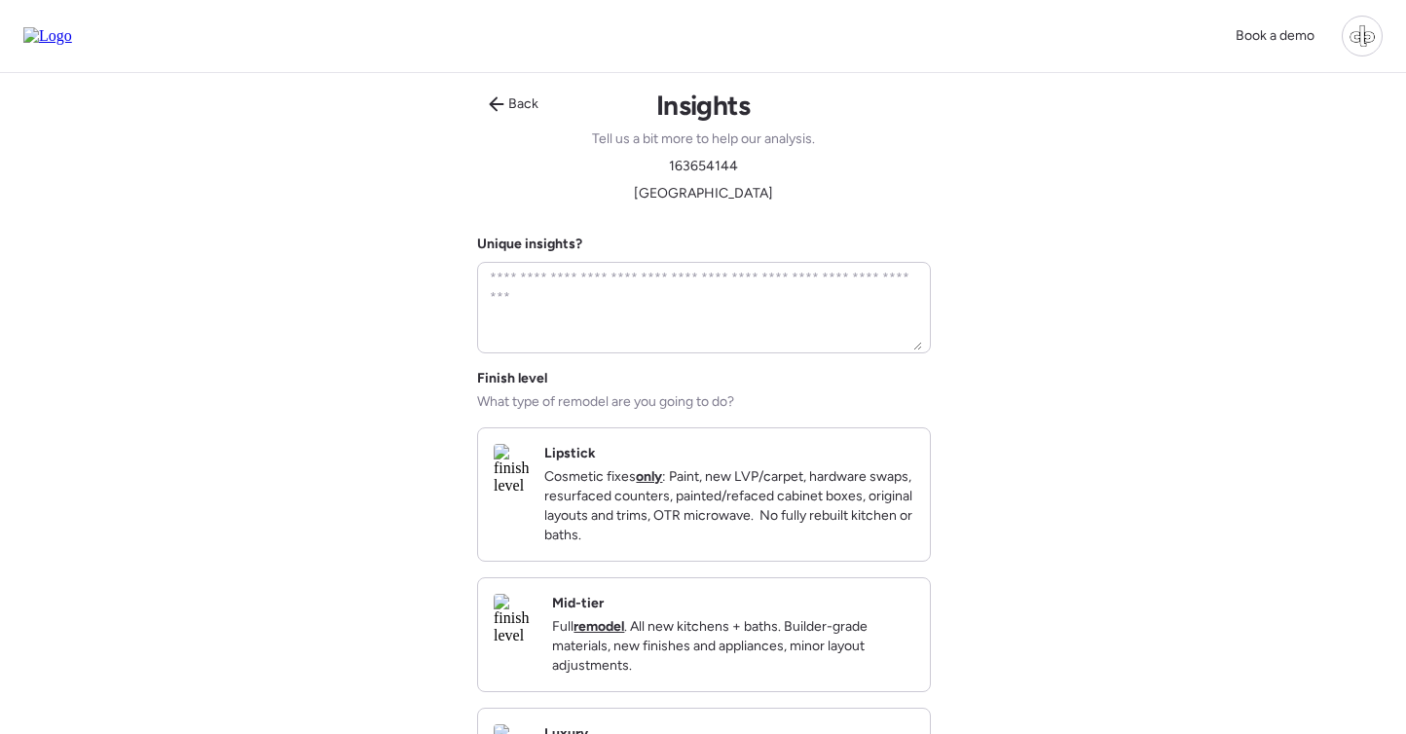
click at [687, 620] on div "Mid-tier Full remodel . All new kitchens + baths. Builder-grade materials, new …" at bounding box center [733, 635] width 362 height 82
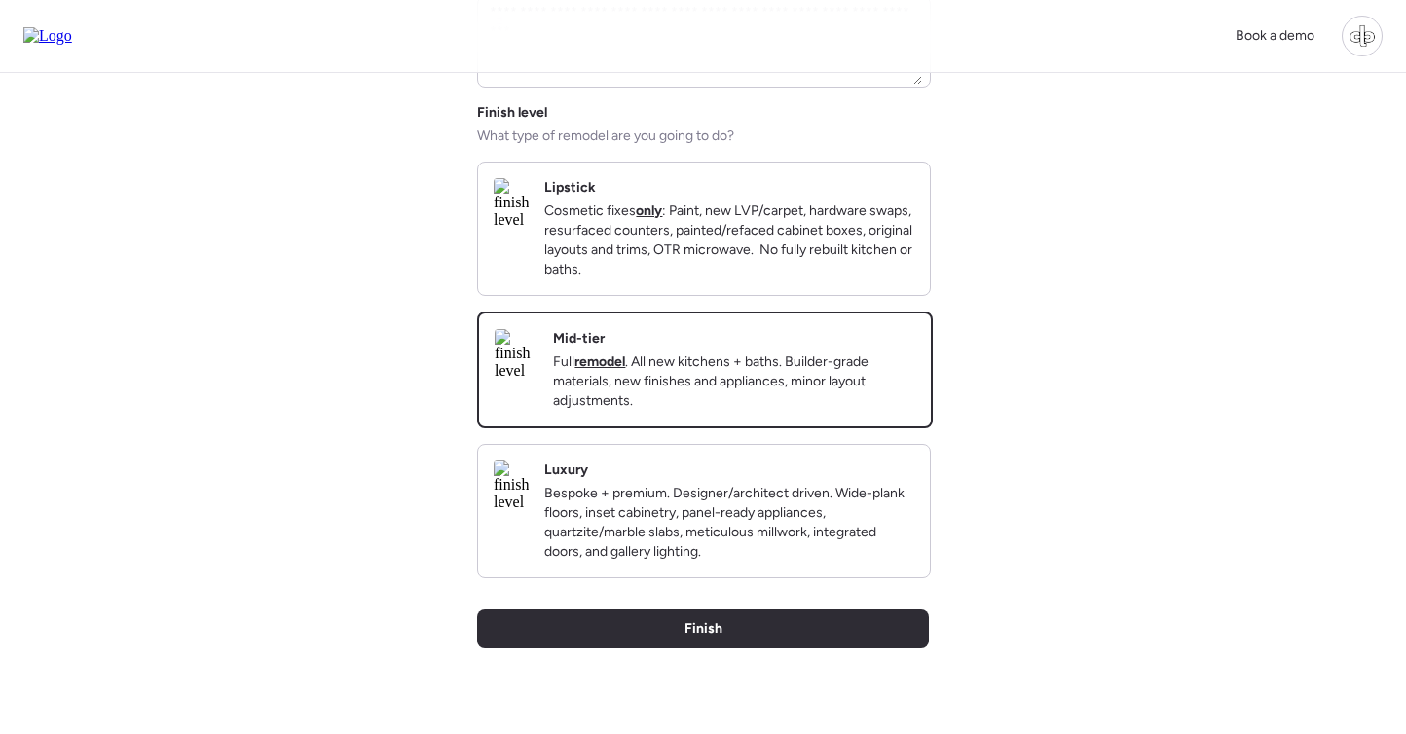
scroll to position [439, 0]
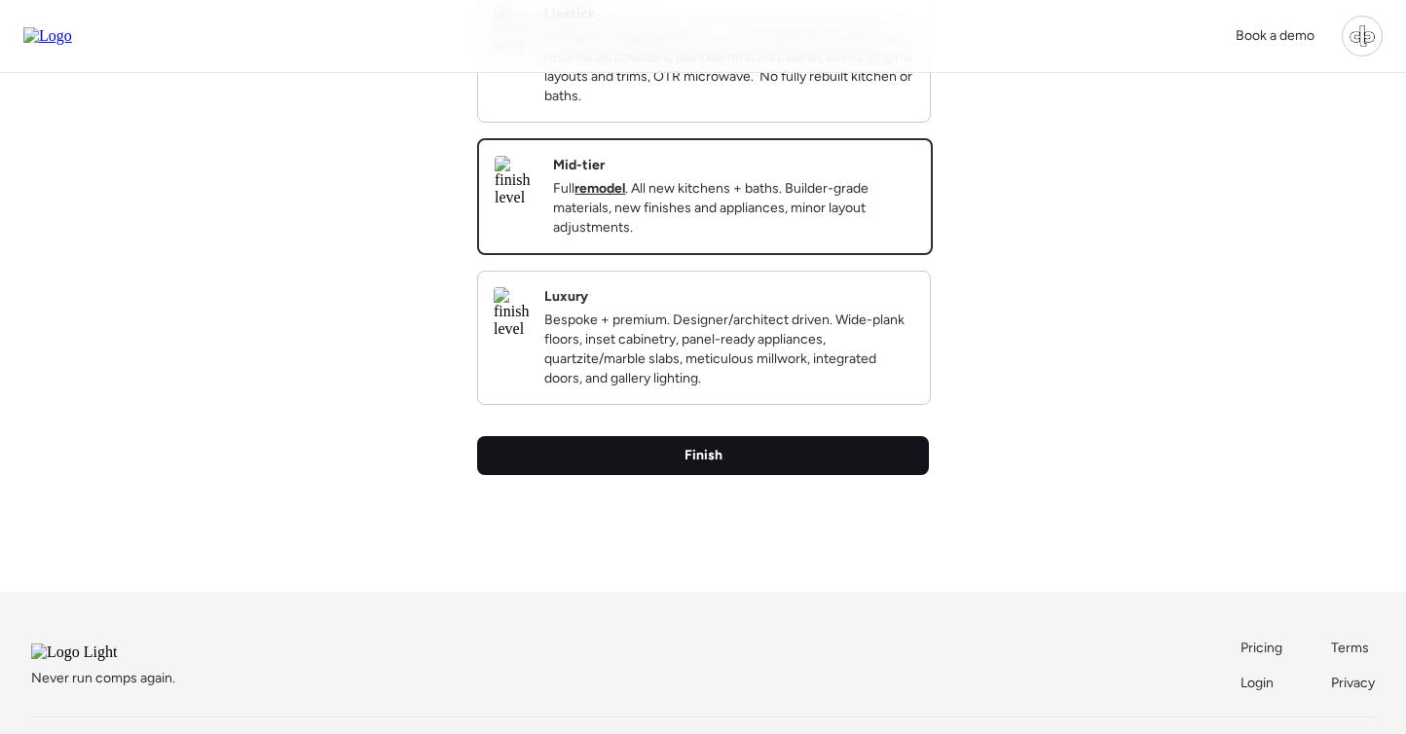
click at [726, 475] on div "Finish" at bounding box center [703, 455] width 452 height 39
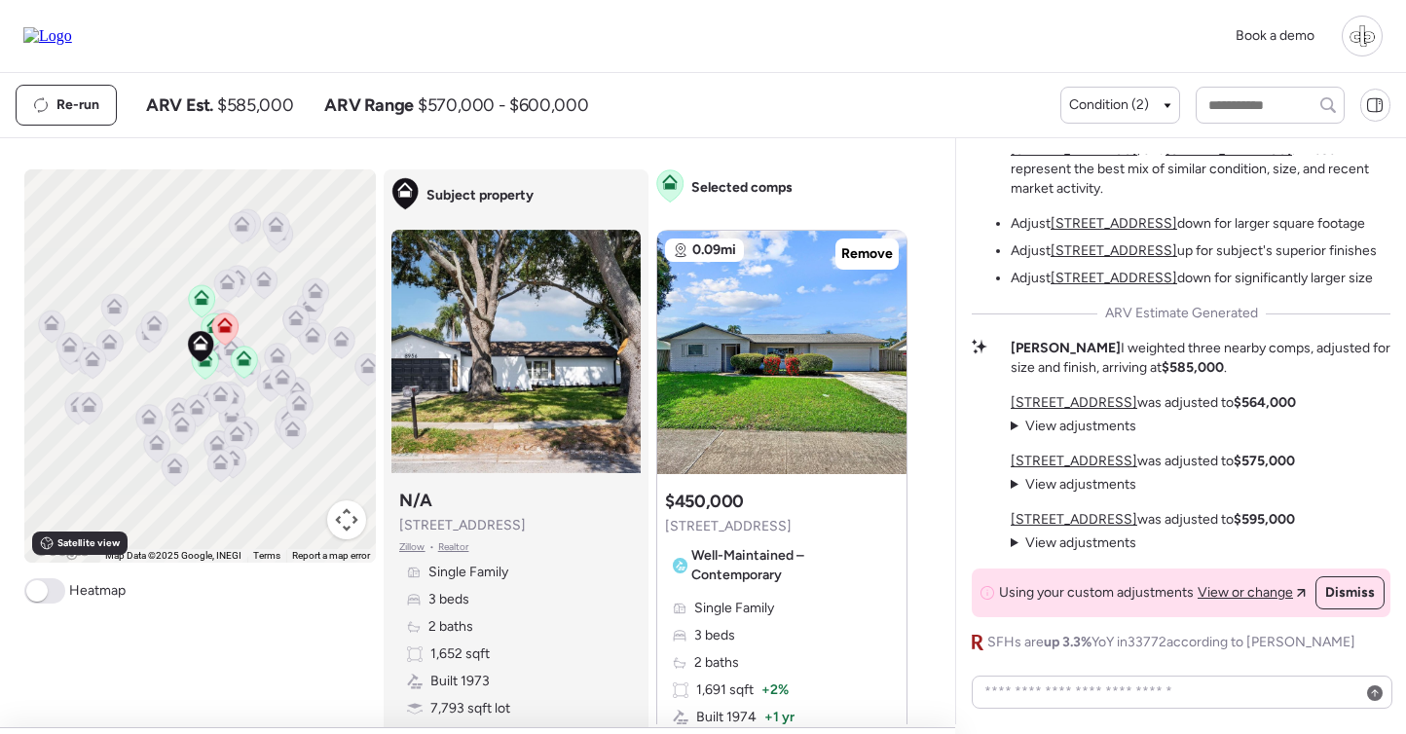
click at [939, 450] on div "5 selected comps All (5) ARV (5) As-is (0) Share link Expand Comps list To acti…" at bounding box center [474, 477] width 948 height 678
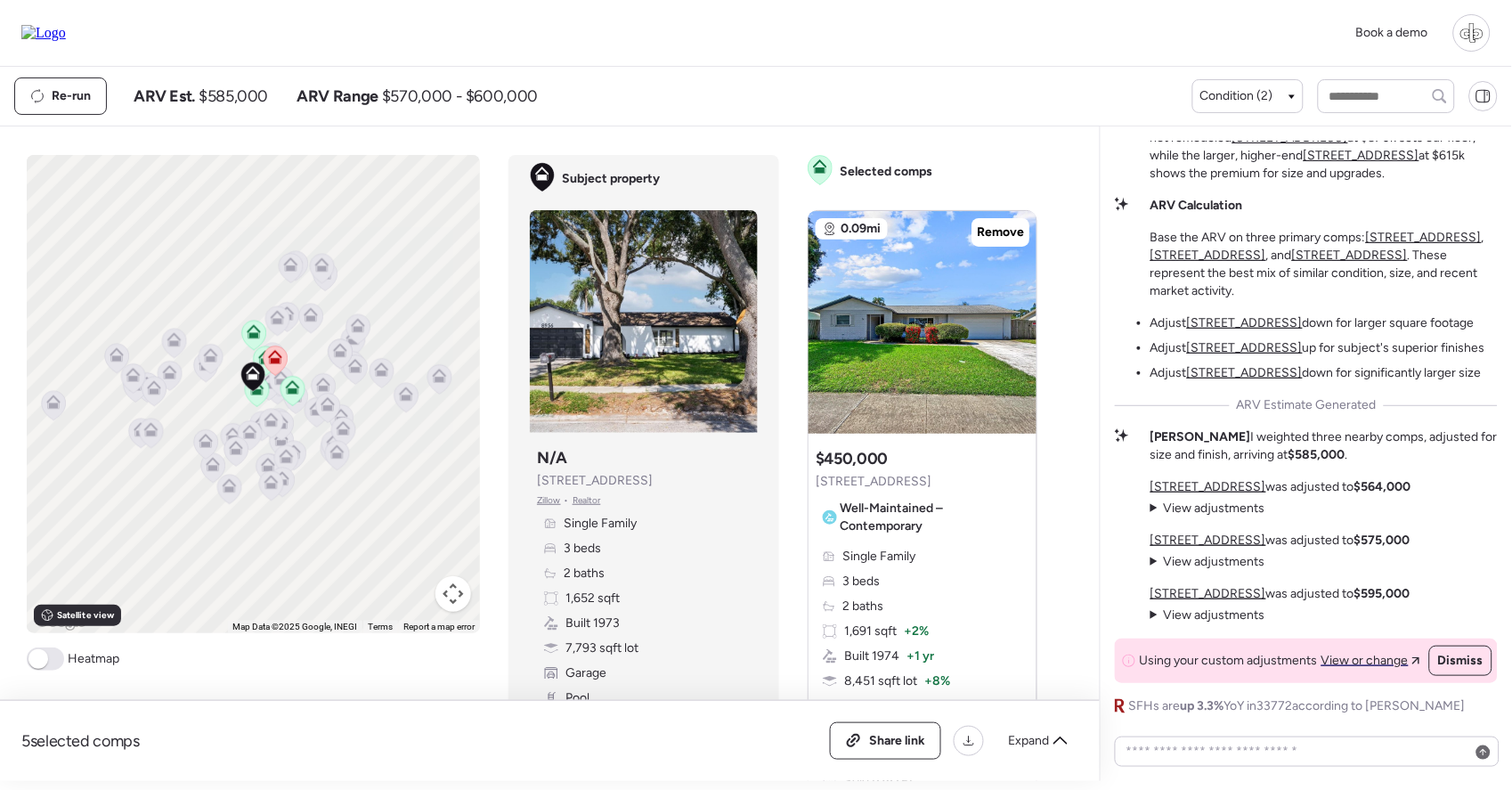
click at [1103, 499] on div "Mid-Tier Remodel in Pool-Heavy Seminole Pocket This subject sits in a remarkabl…" at bounding box center [1305, 454] width 412 height 655
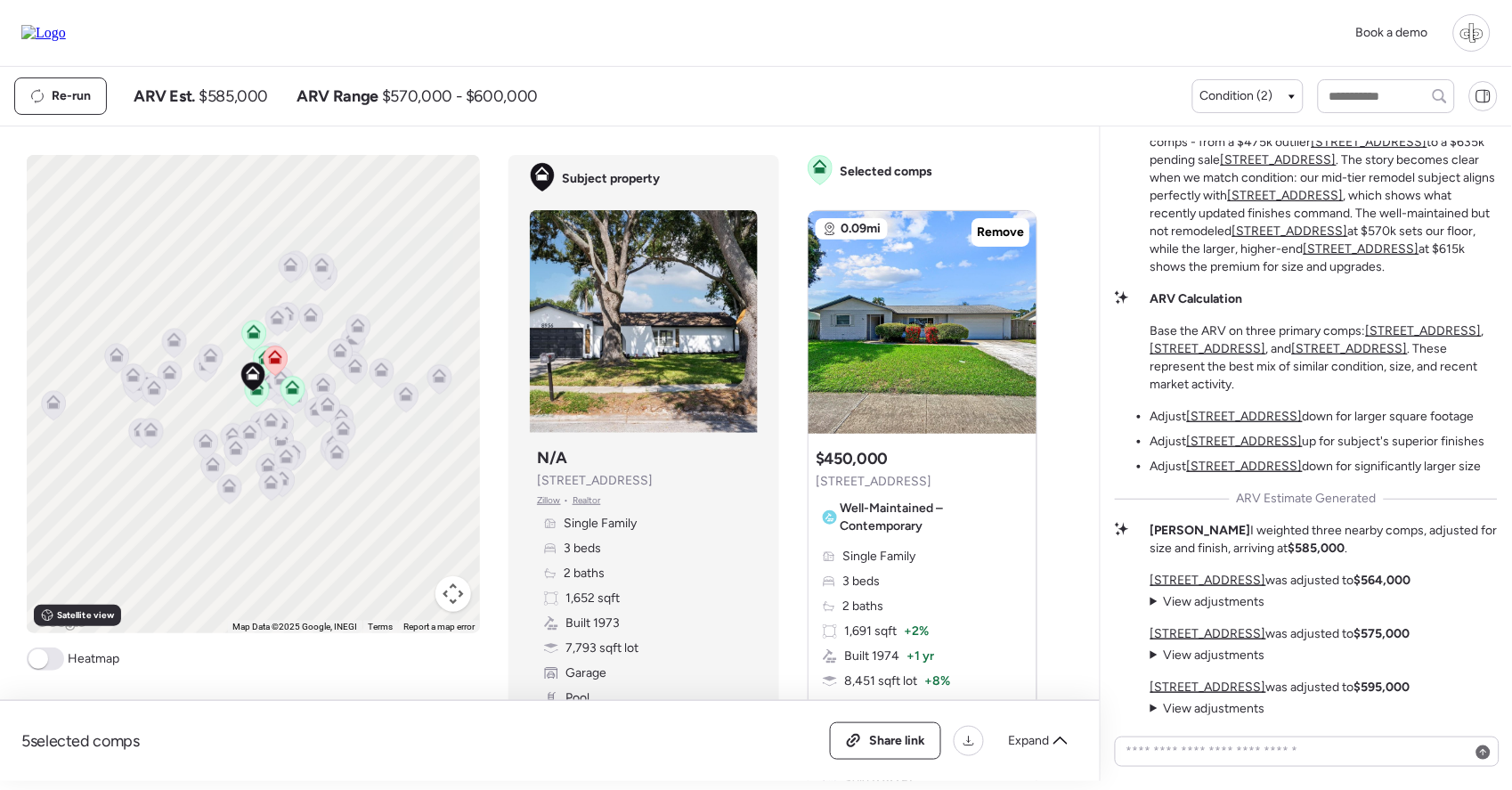
scroll to position [-125, 0]
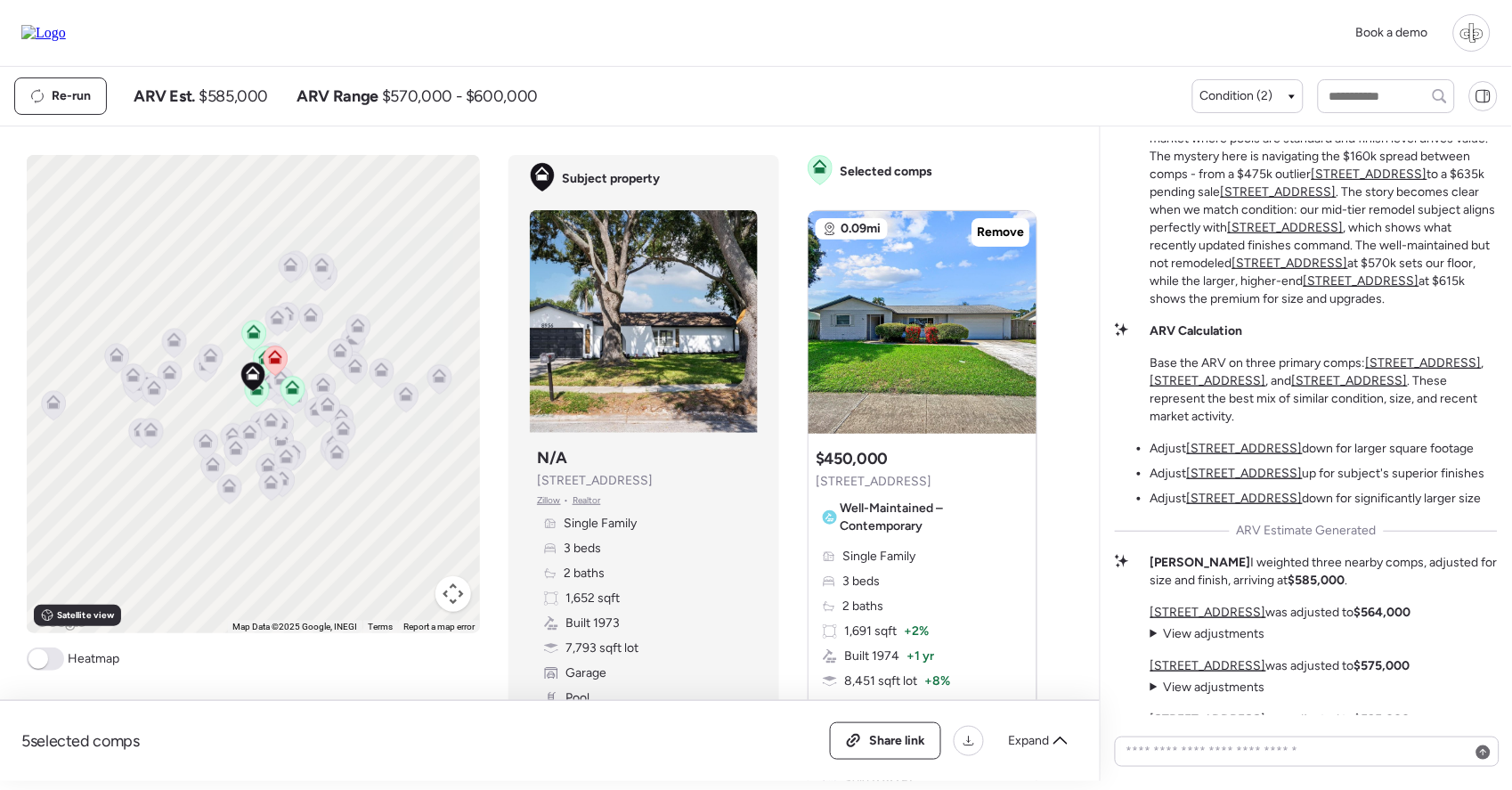
click at [1284, 370] on u "[STREET_ADDRESS]" at bounding box center [1423, 363] width 116 height 16
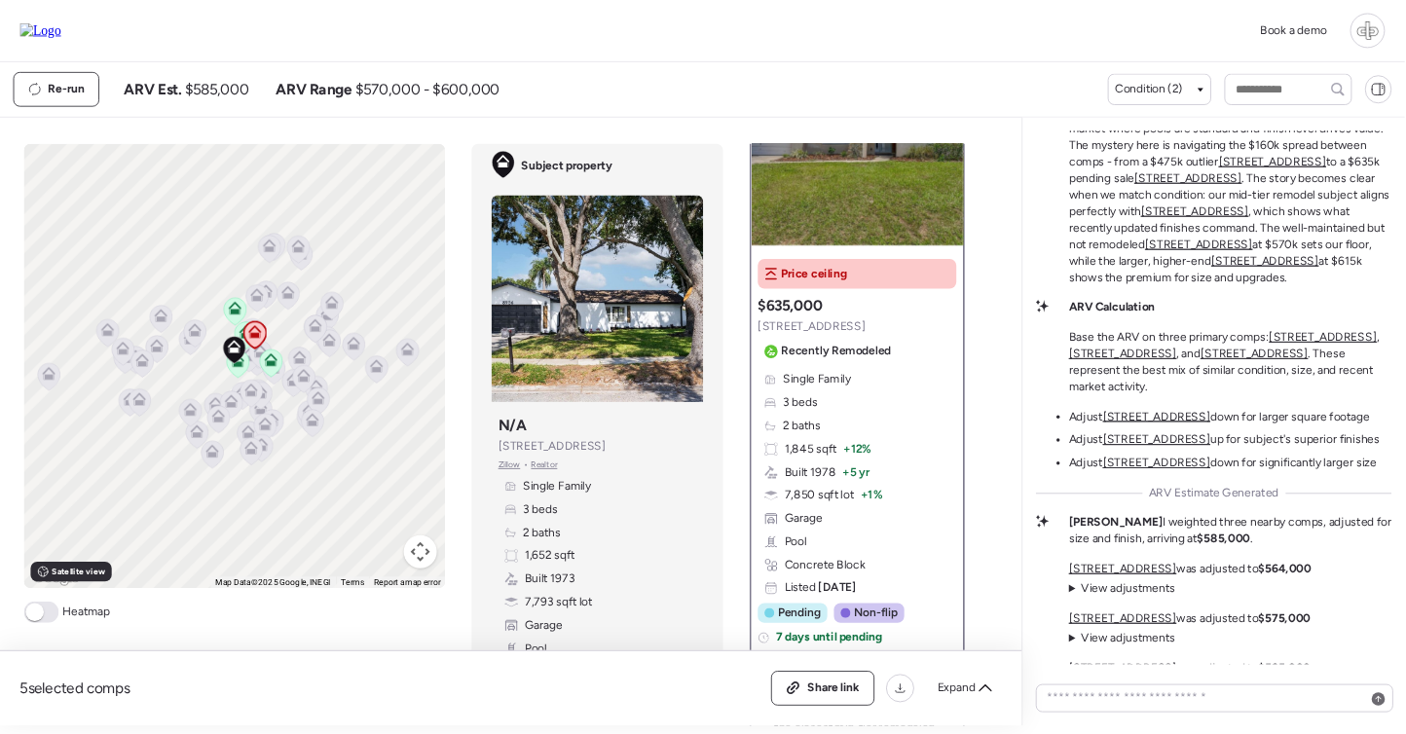
scroll to position [166, 0]
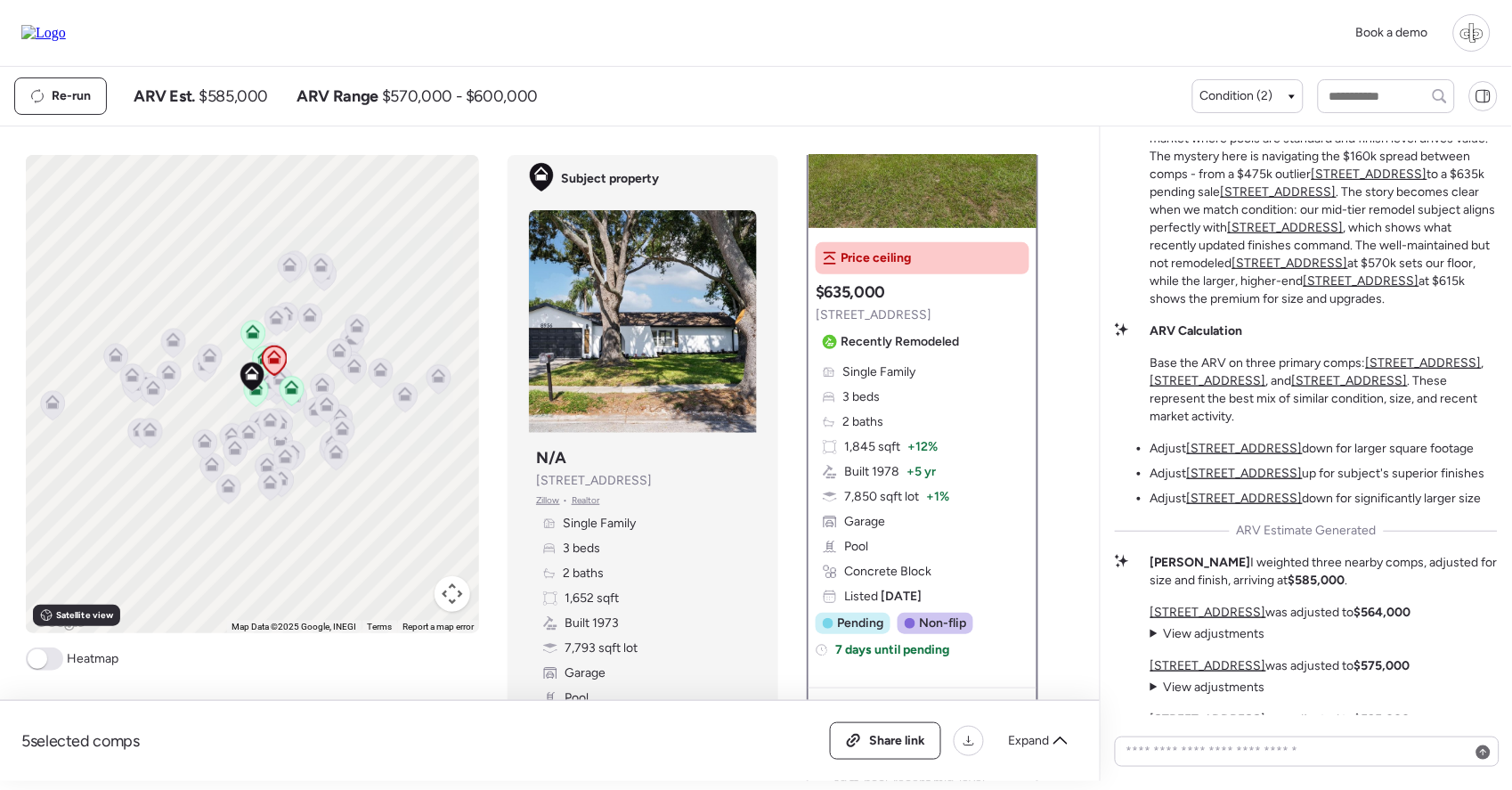
click at [971, 516] on div "Single Family 3 beds 2 baths 1,845 sqft + 12% Built 1978 + 5 yr 7,850 sqft lot …" at bounding box center [922, 484] width 214 height 242
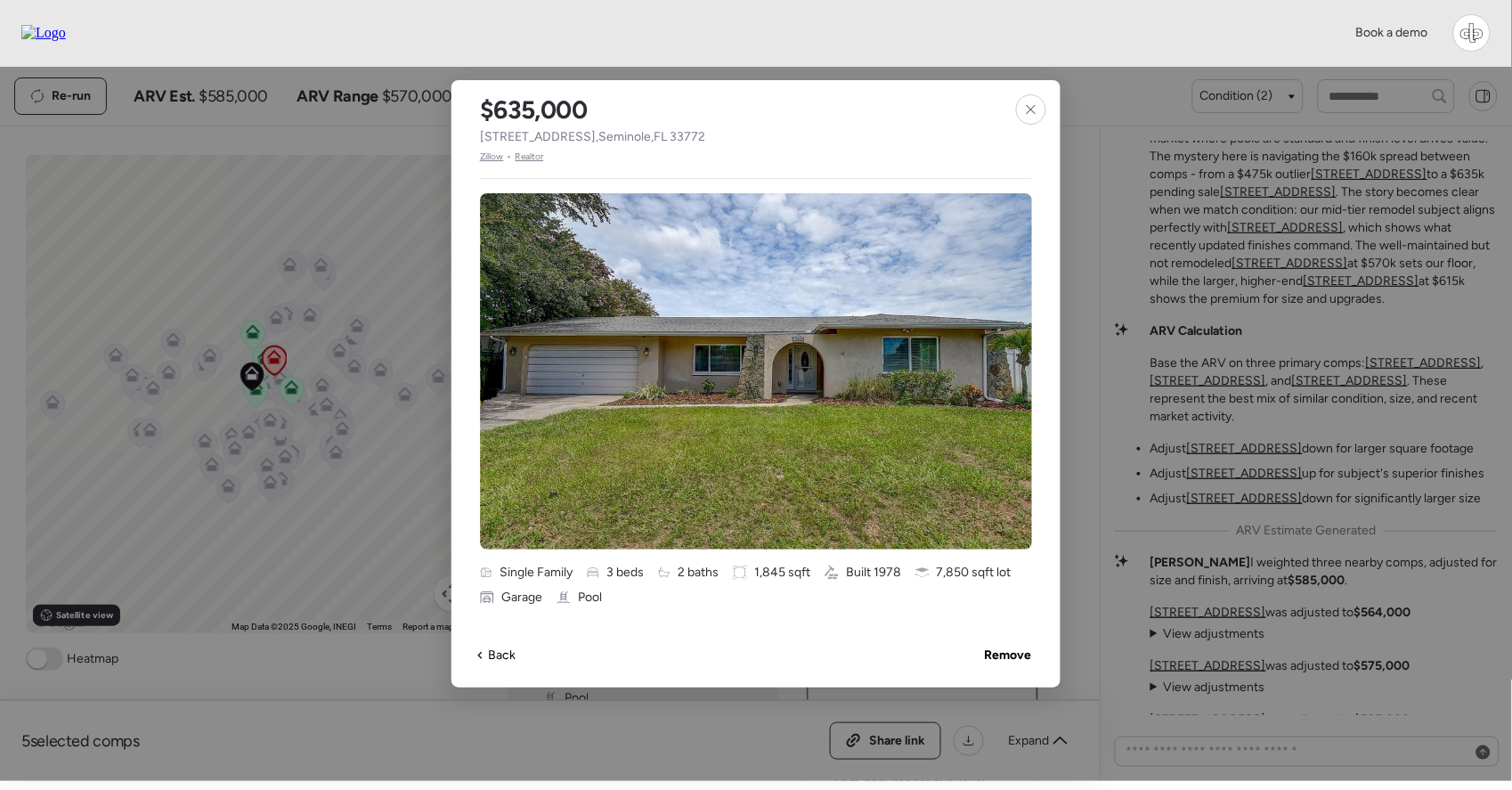
click at [497, 152] on span "Zillow" at bounding box center [492, 157] width 24 height 15
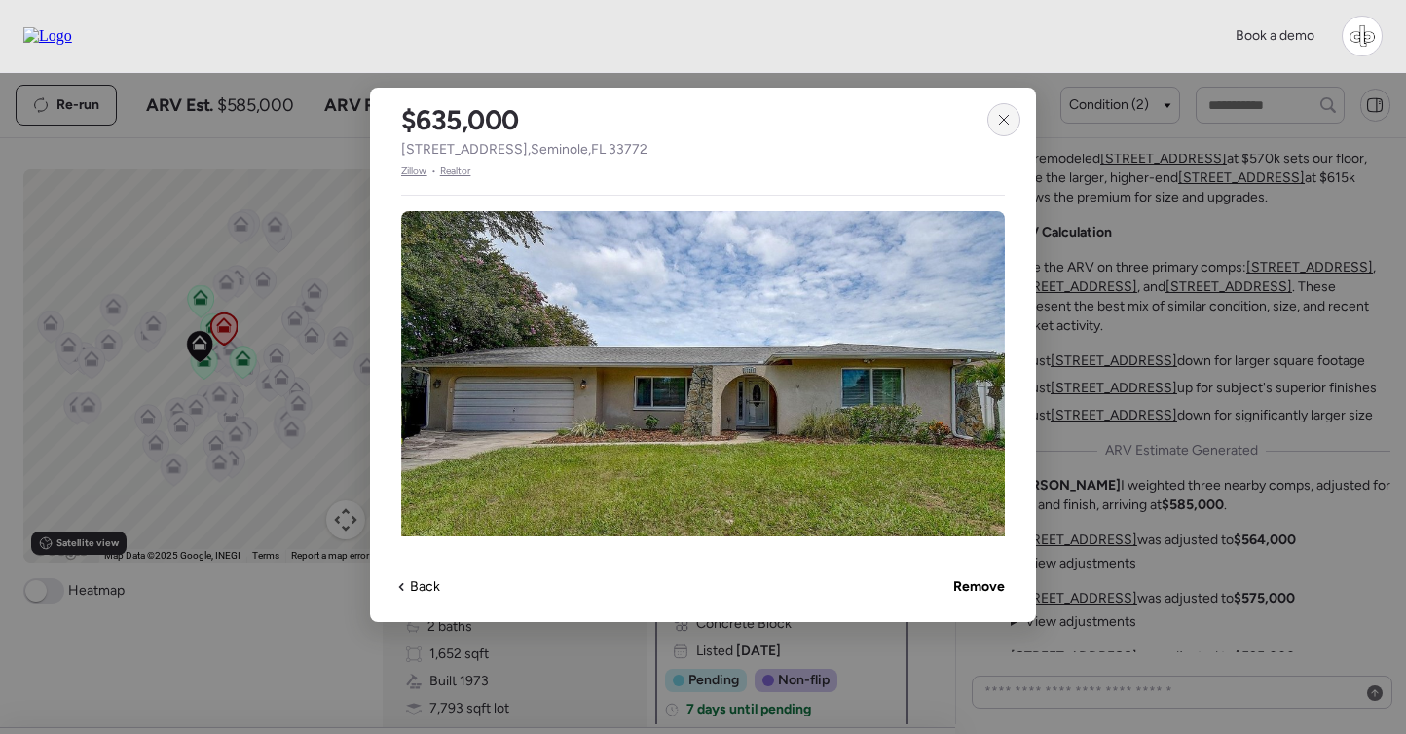
click at [999, 132] on div at bounding box center [1004, 119] width 33 height 33
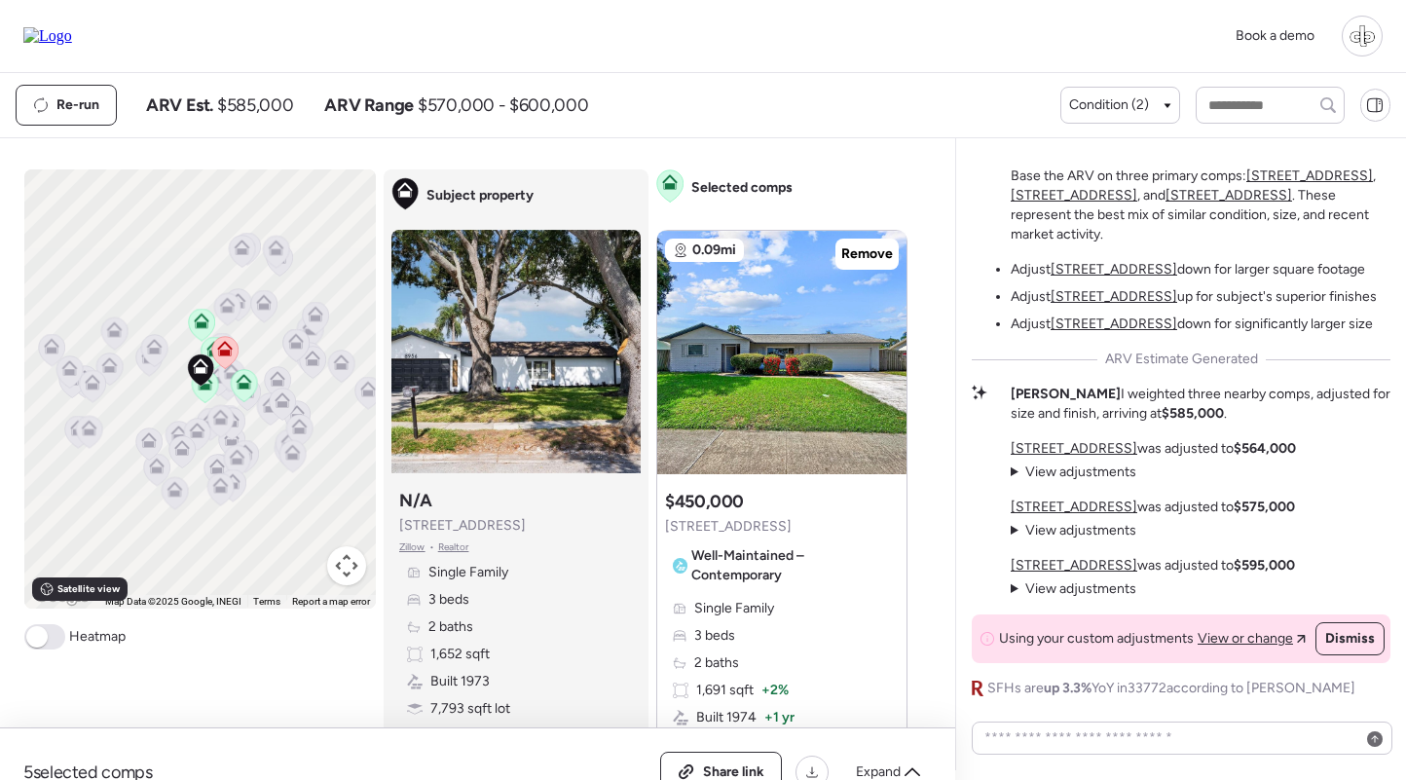
click at [945, 126] on div "Re-run ARV Est. $585,000 ARV Range $570,000 - $600,000" at bounding box center [538, 105] width 1045 height 41
